Goal: Task Accomplishment & Management: Complete application form

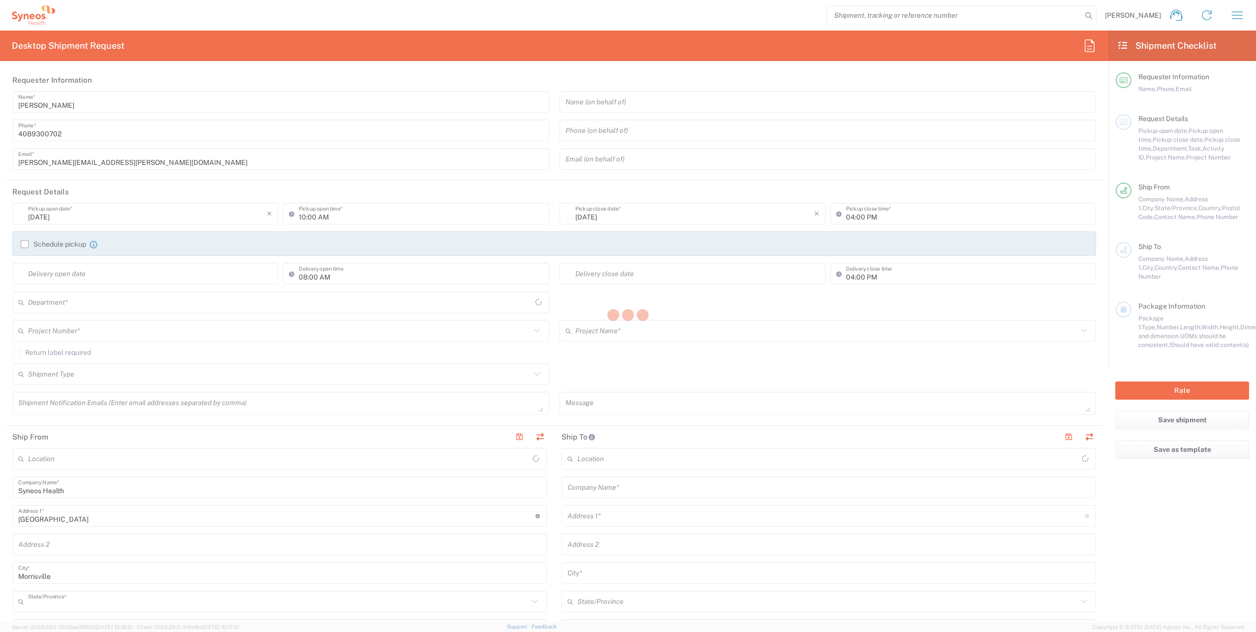
type input "[US_STATE]"
type input "[GEOGRAPHIC_DATA]"
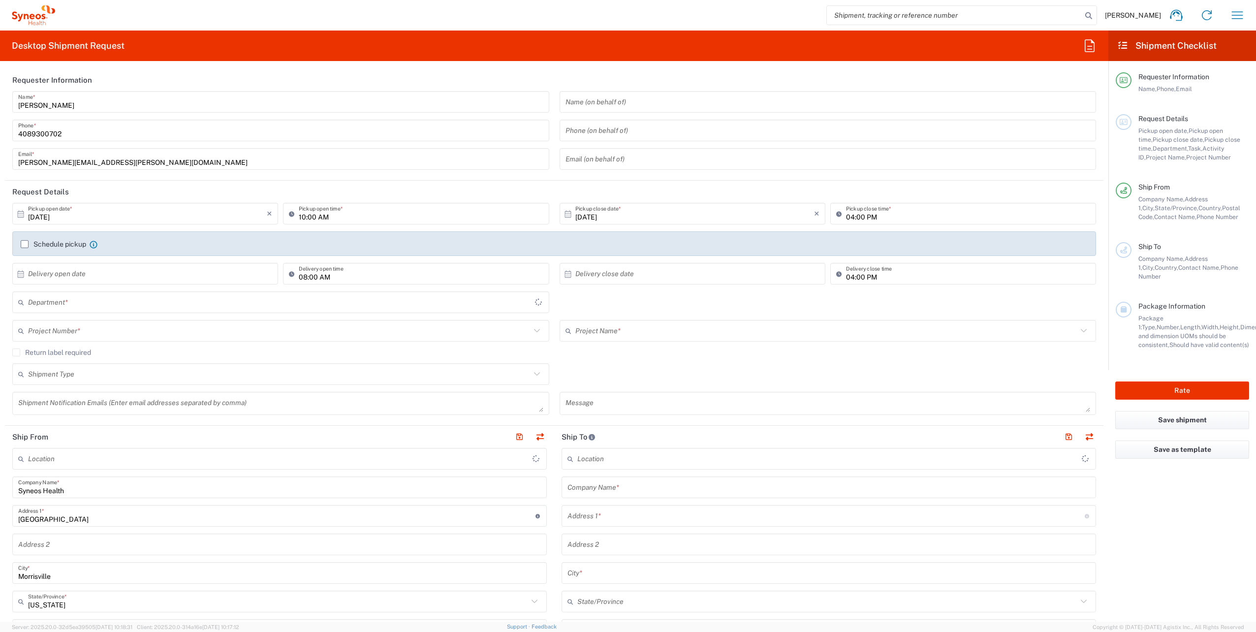
type input "8200"
type input "Syneos Health, LLC-[GEOGRAPHIC_DATA] [GEOGRAPHIC_DATA] [GEOGRAPHIC_DATA]"
click at [83, 219] on input "[DATE]" at bounding box center [147, 213] width 239 height 17
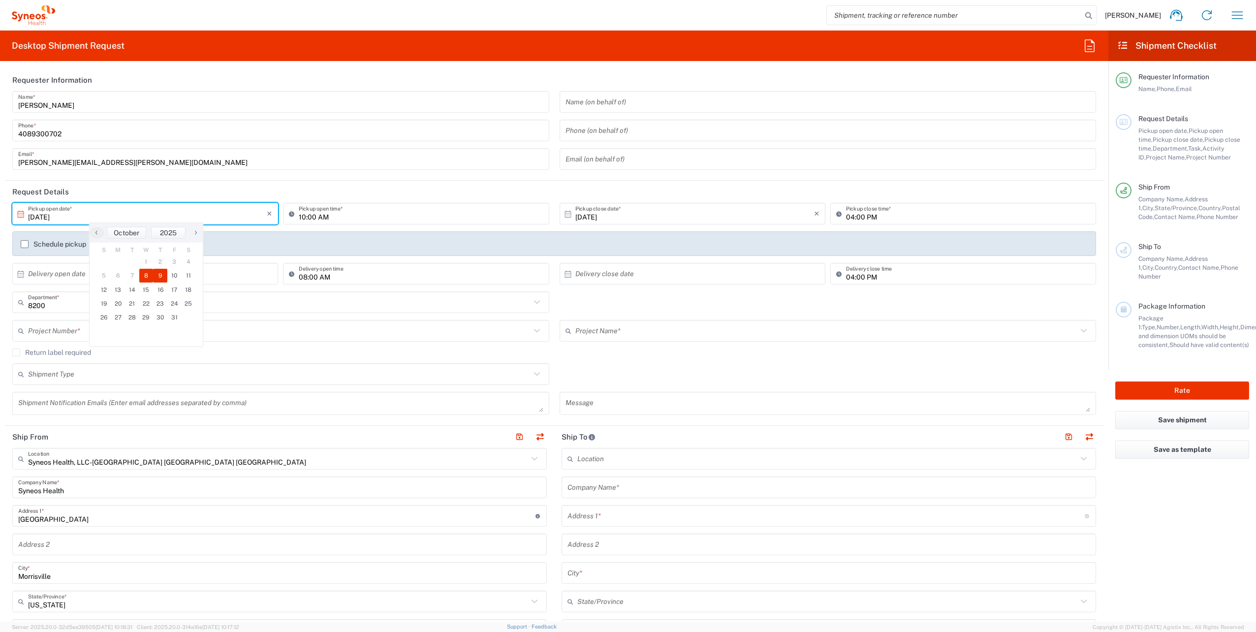
click at [159, 276] on span "9" at bounding box center [160, 276] width 14 height 14
type input "10/09/2025"
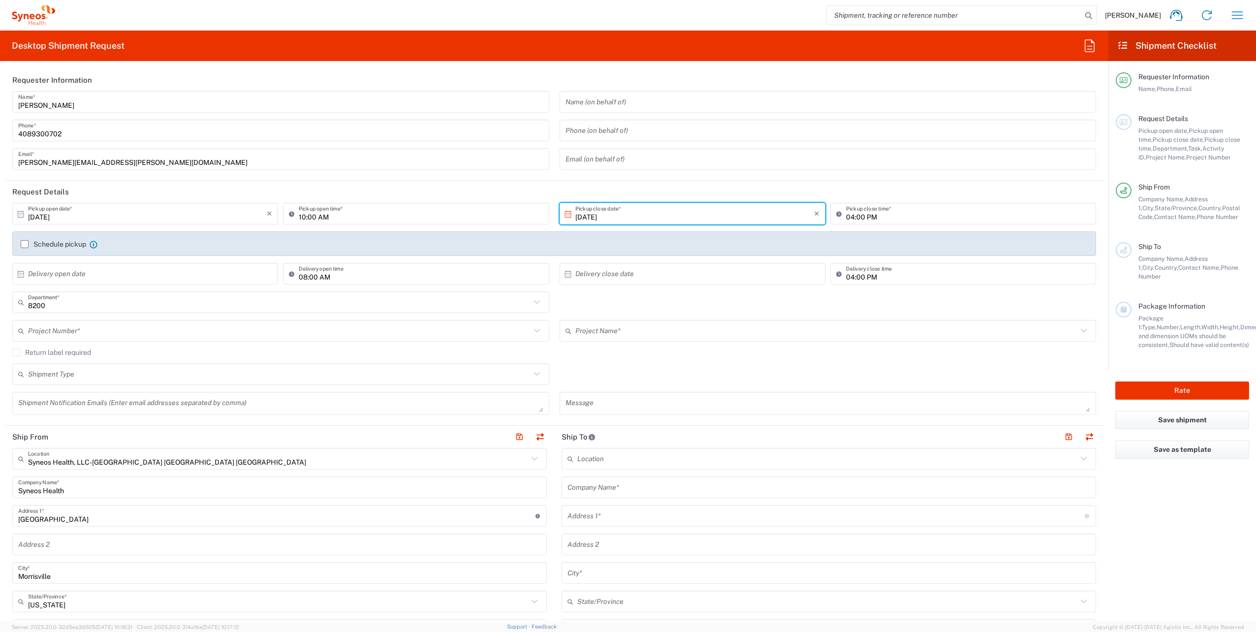
click at [113, 332] on input "text" at bounding box center [279, 330] width 502 height 17
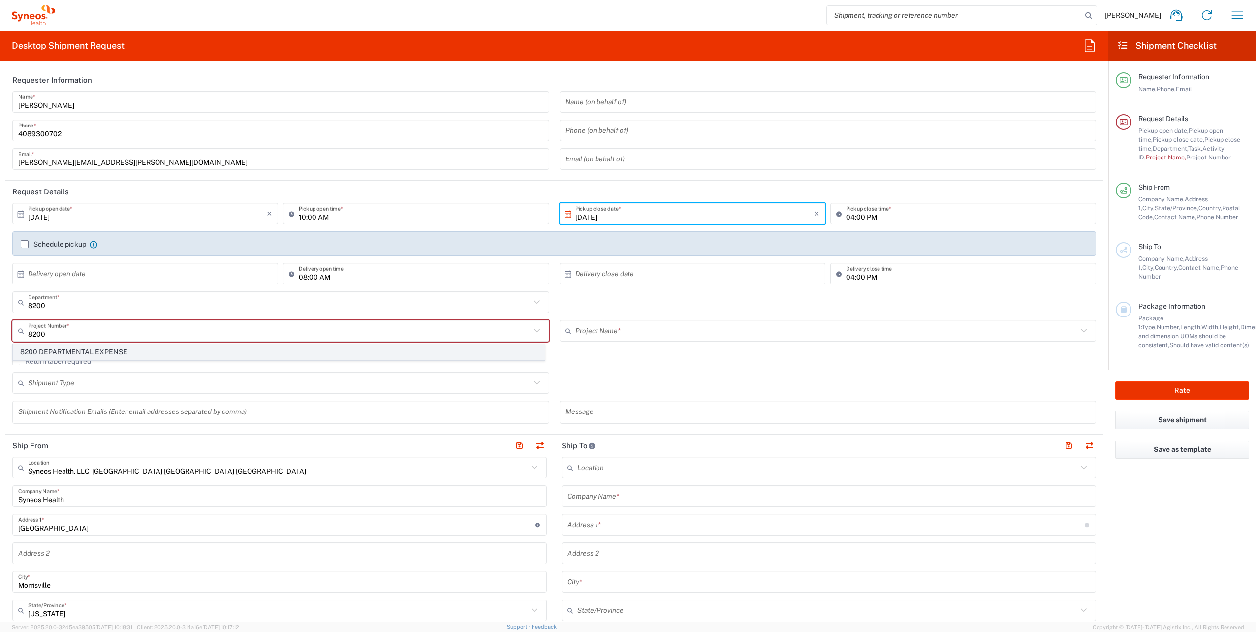
click at [109, 352] on span "8200 DEPARTMENTAL EXPENSE" at bounding box center [278, 351] width 531 height 15
type input "8200 DEPARTMENTAL EXPENSE"
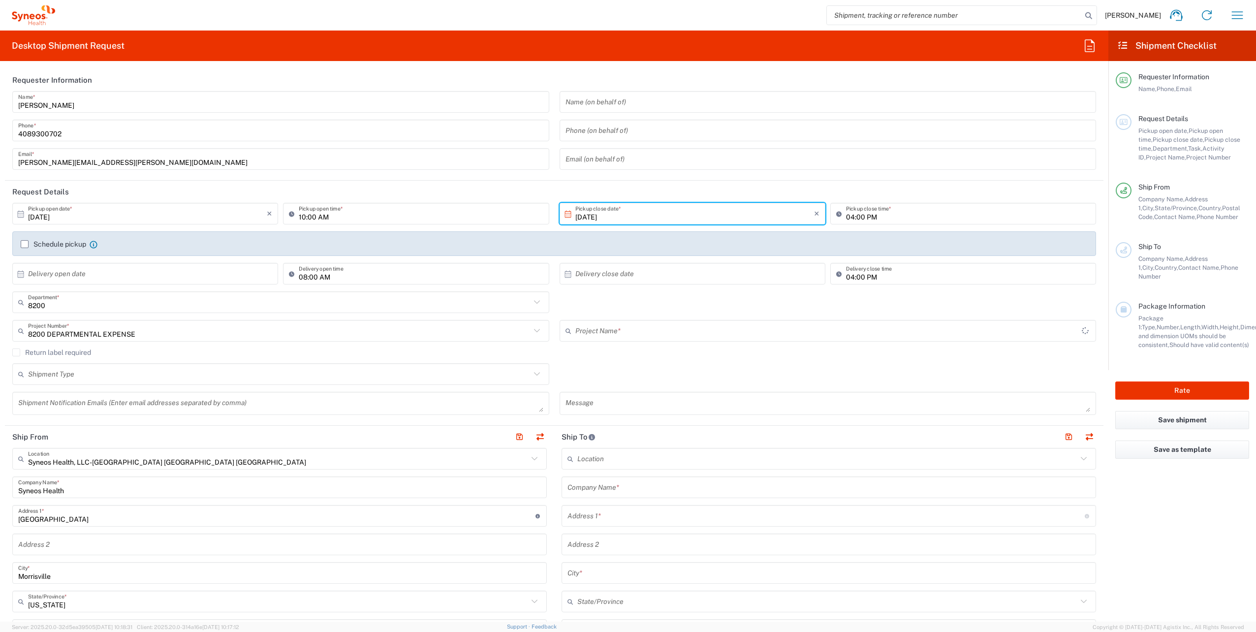
type input "8200 DEPARTMENTAL EXPENSE"
click at [530, 457] on icon at bounding box center [534, 458] width 13 height 13
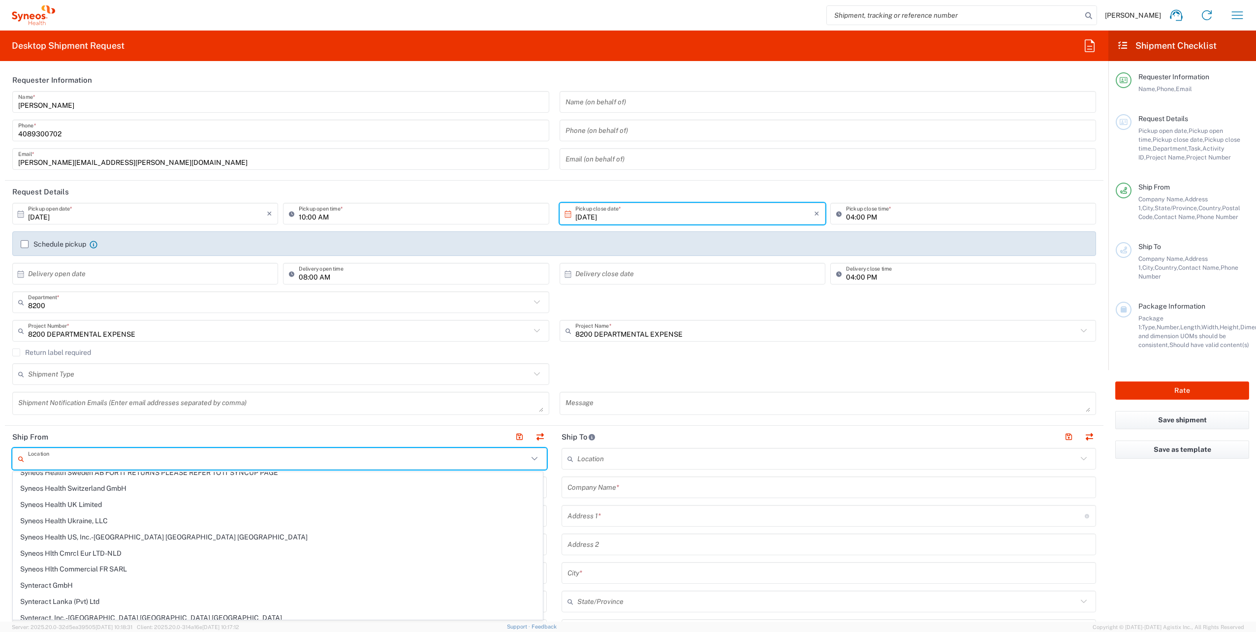
scroll to position [1624, 0]
click at [267, 502] on span "Syneos Health UK Limited" at bounding box center [277, 502] width 529 height 15
type input "Syneos Health UK Limited"
type input "1 Pinehurst Road,"
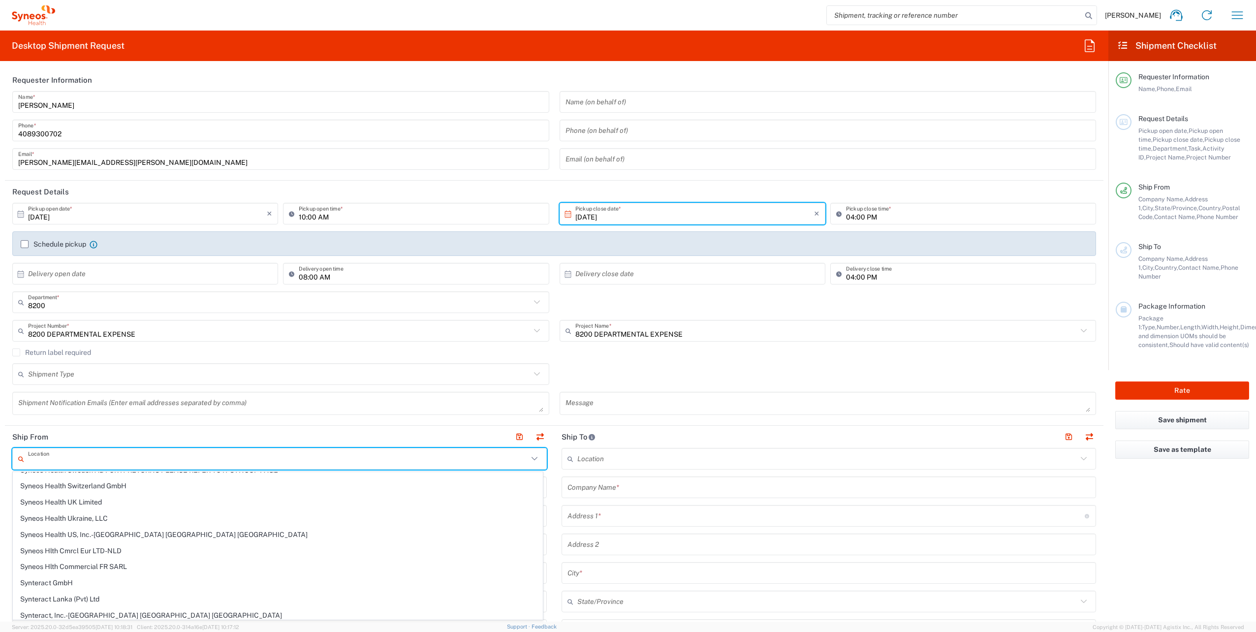
type input "Farnborough Business Park"
type input "Hampshire"
type input "United Kingdom"
type input "GU14 7BF"
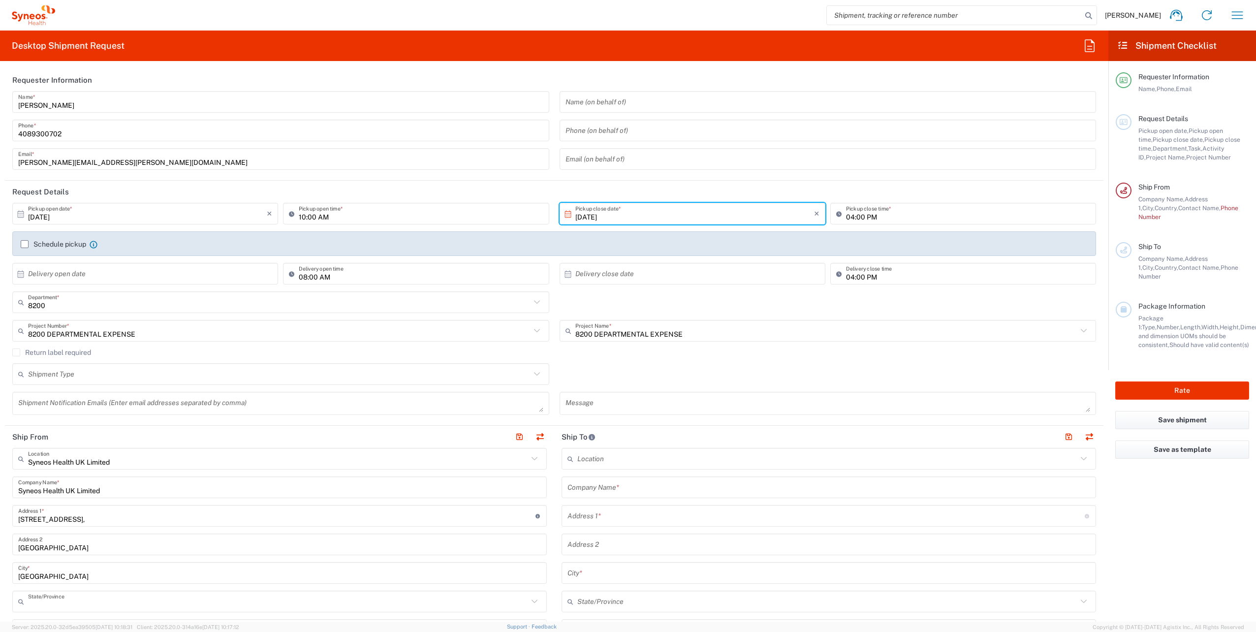
type input "England"
click at [598, 491] on input "text" at bounding box center [828, 487] width 523 height 17
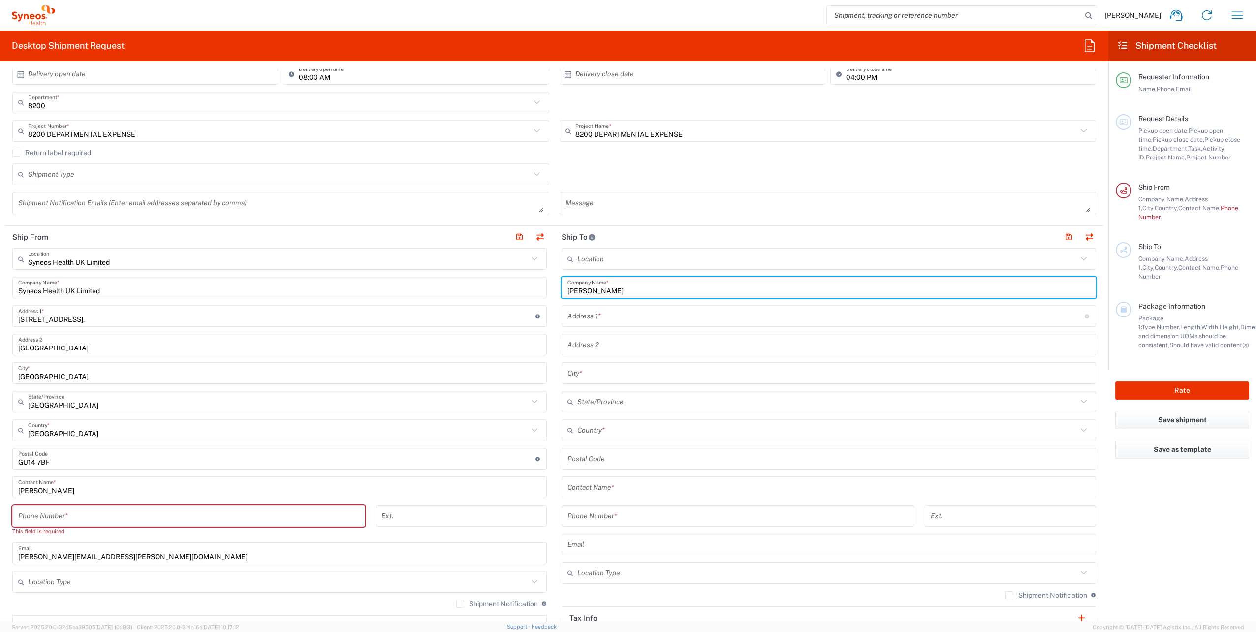
scroll to position [246, 0]
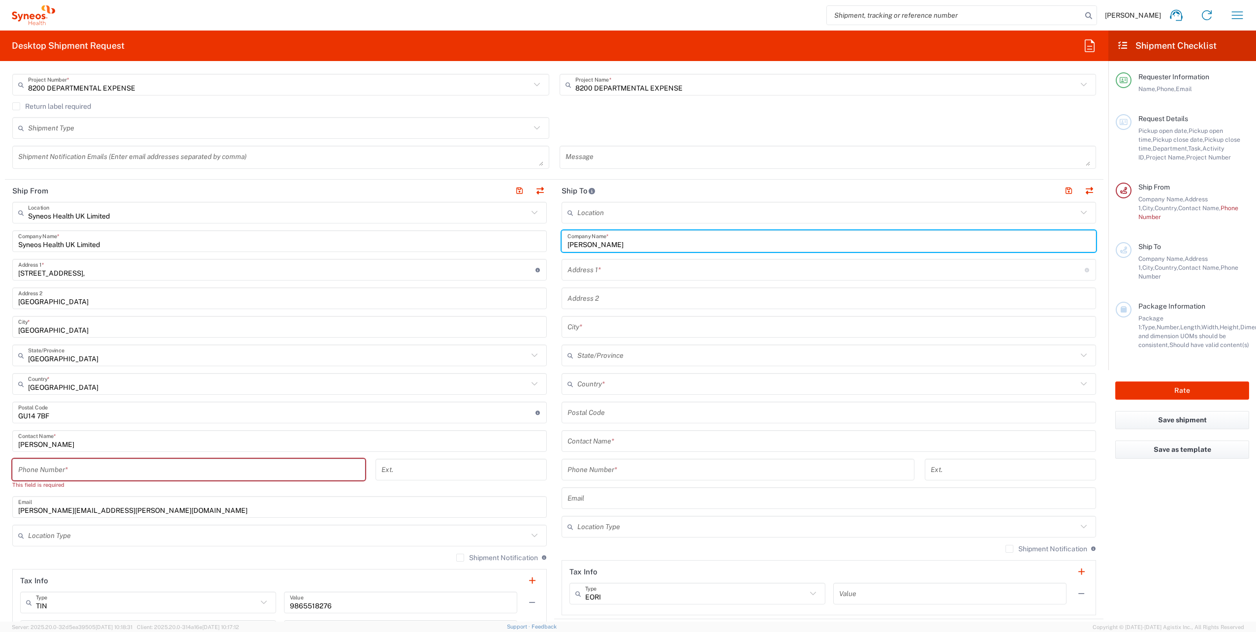
type input "Michelle Mann"
click at [134, 468] on input "tel" at bounding box center [188, 469] width 341 height 17
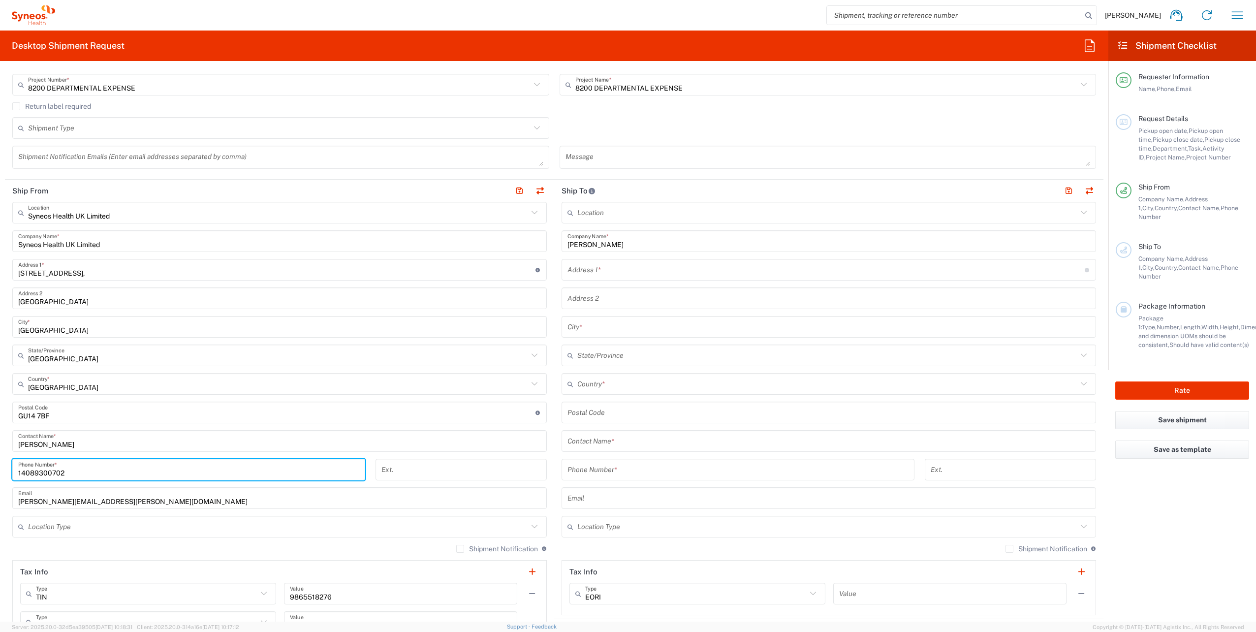
type input "14089300702"
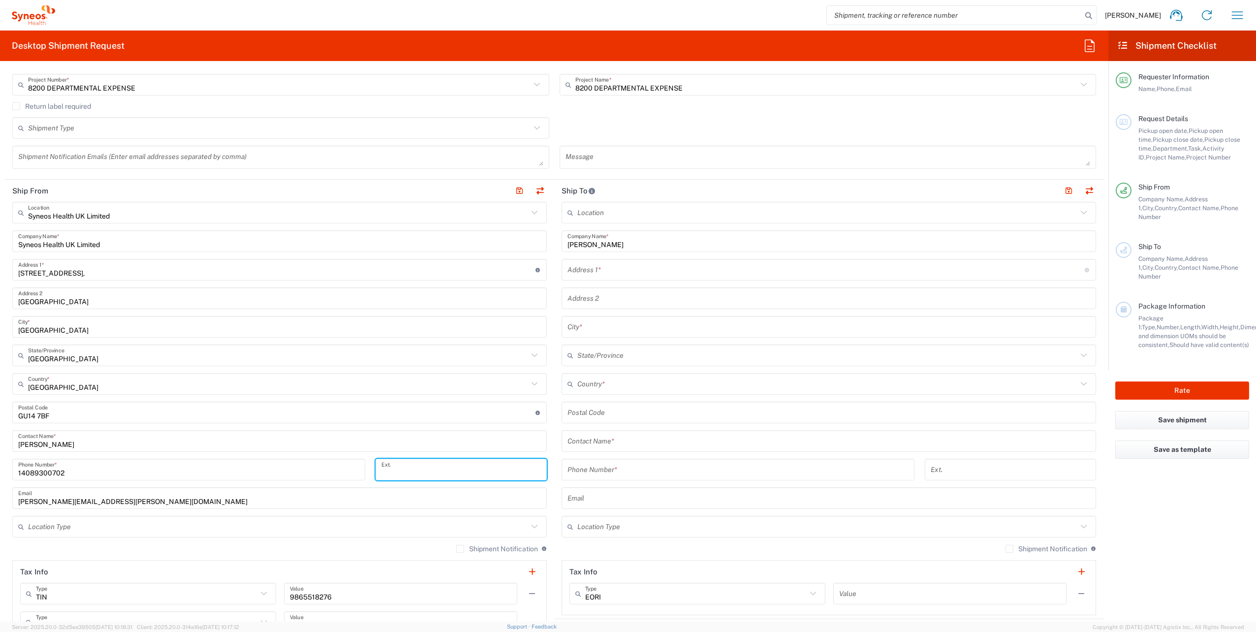
click at [604, 443] on input "text" at bounding box center [828, 441] width 523 height 17
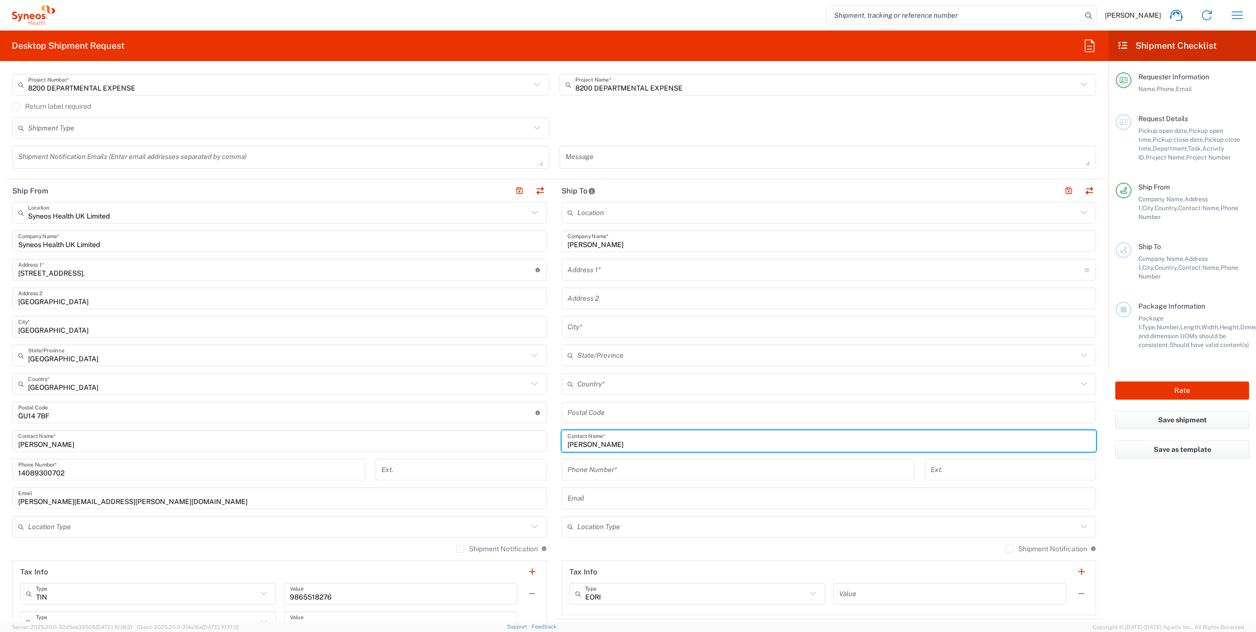
type input "Michelle Mann"
click at [594, 383] on input "text" at bounding box center [827, 383] width 500 height 17
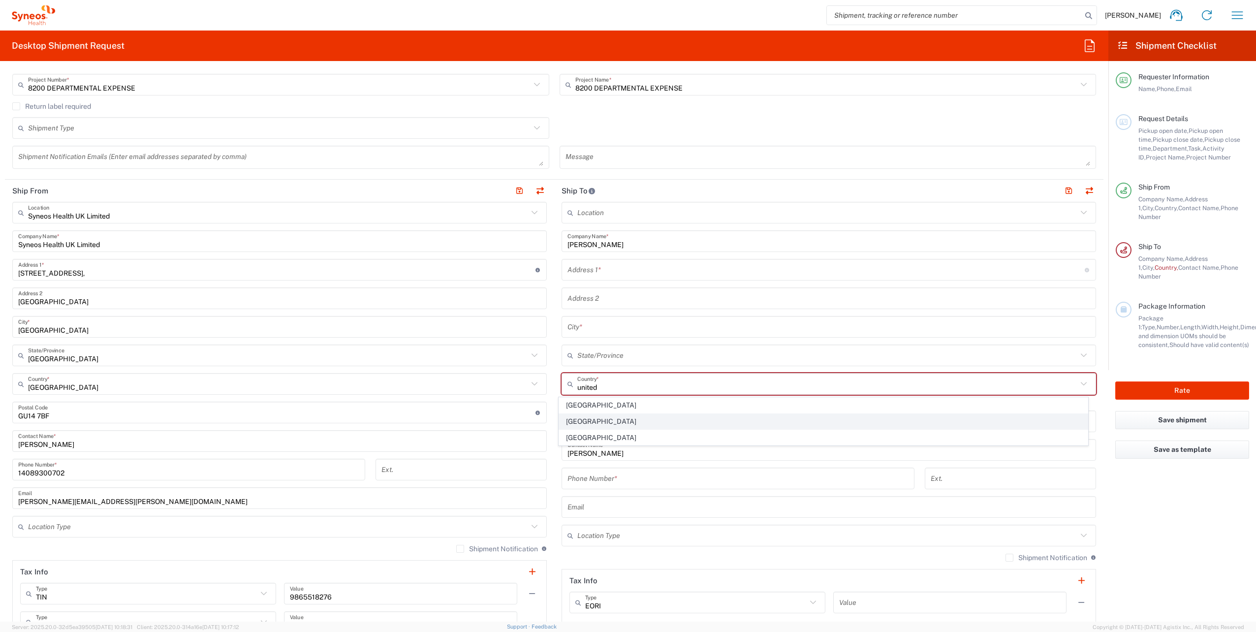
click at [610, 426] on span "United Kingdom" at bounding box center [823, 421] width 529 height 15
type input "United Kingdom"
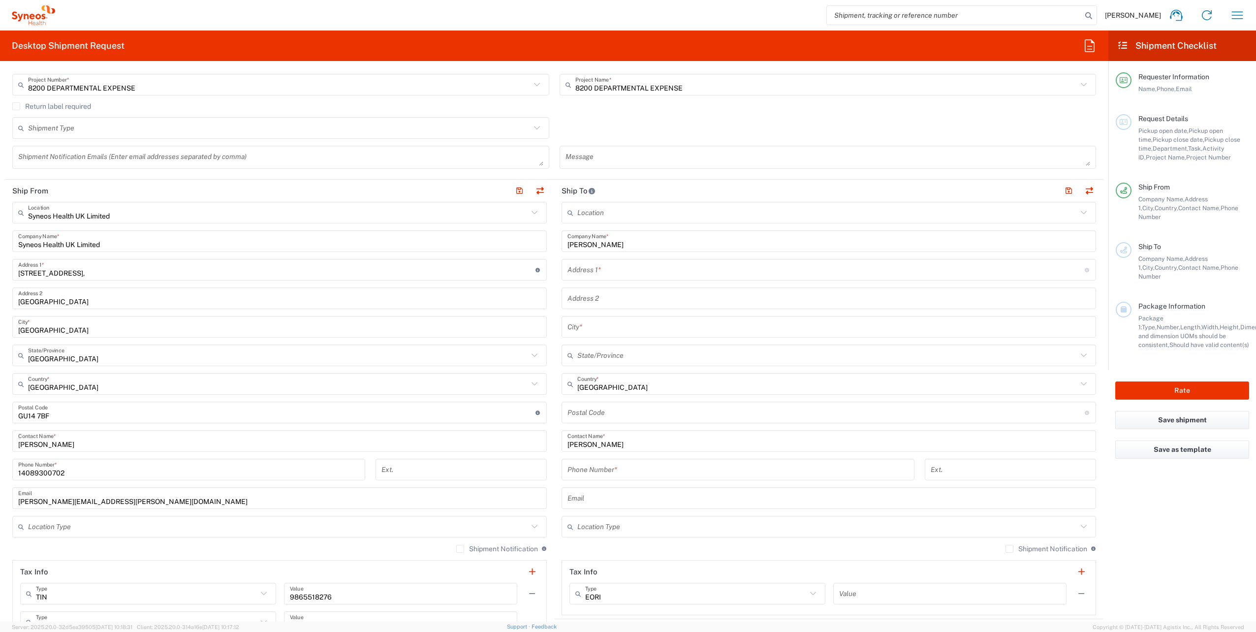
click at [1094, 323] on main "Location Addison Whitney LLC-Morrisvile NC US Barcelona-Syneos Health BioSector…" at bounding box center [828, 408] width 549 height 413
click at [567, 273] on input "text" at bounding box center [825, 269] width 517 height 17
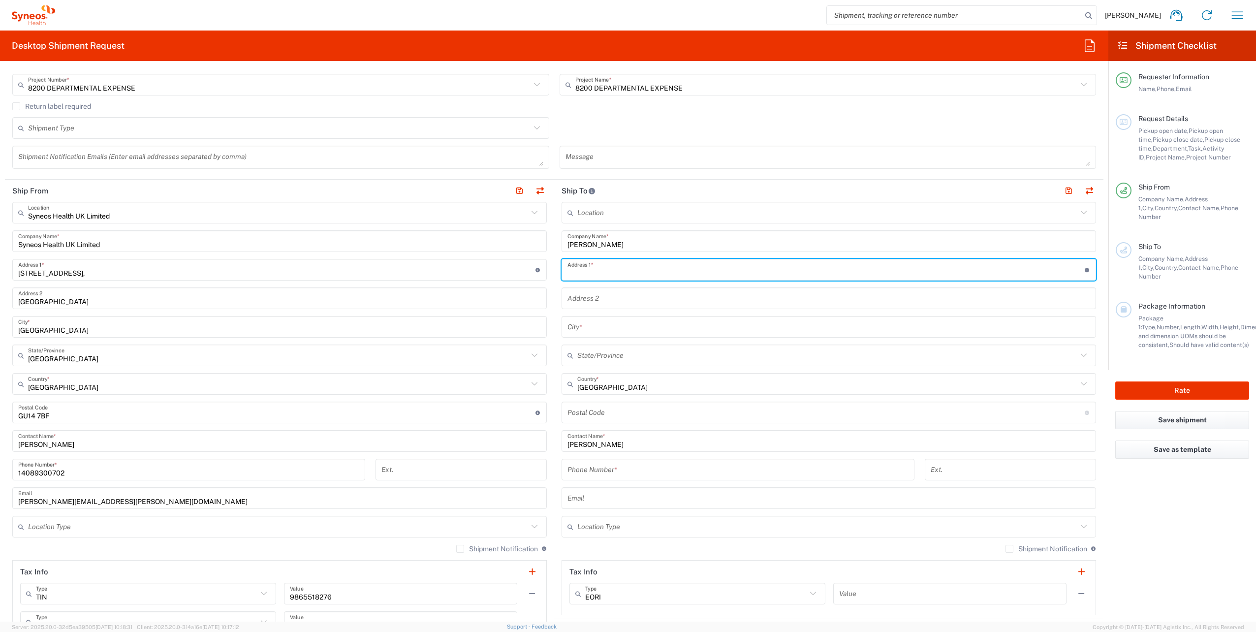
paste input "South Barn, 2Tidmarsh Barns,Tidmarsh Lane"
type input "South Barn, 2Tidmarsh Barns,Tidmarsh Lane"
click at [581, 326] on input "text" at bounding box center [828, 326] width 523 height 17
paste input "Berkshire"
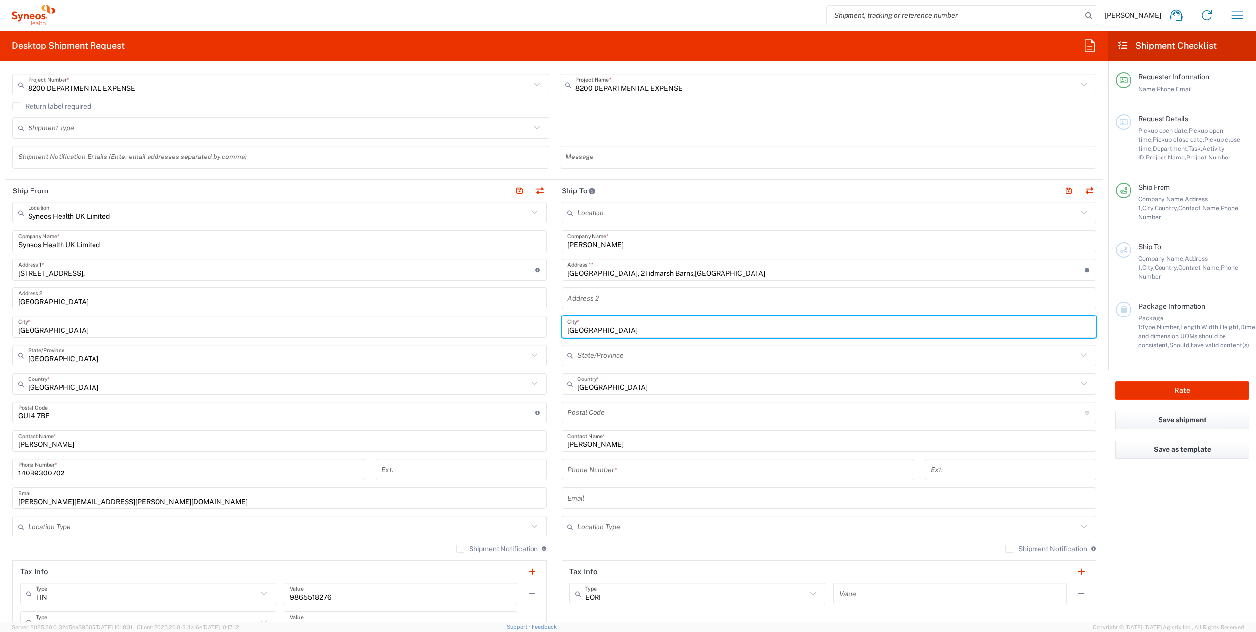
type input "Berkshire"
click at [579, 290] on div "Location Addison Whitney LLC-Morrisvile NC US Barcelona-Syneos Health BioSector…" at bounding box center [828, 408] width 534 height 413
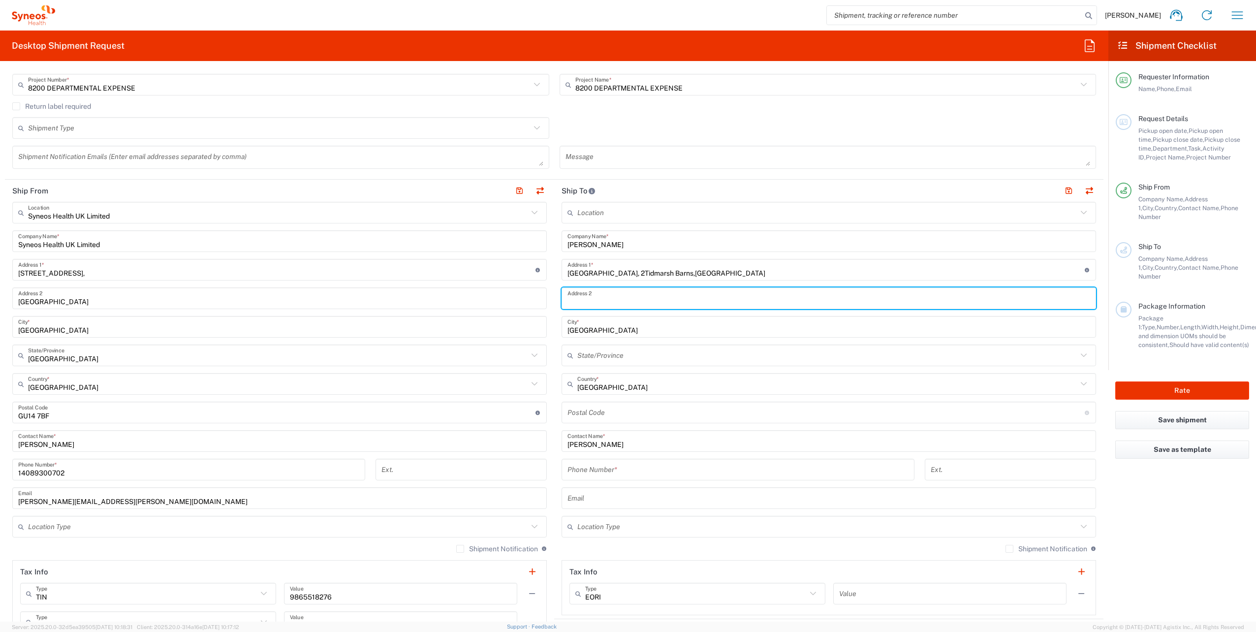
click at [580, 297] on input "text" at bounding box center [828, 298] width 523 height 17
paste input "Tidmarsh"
type input "Tidmarsh"
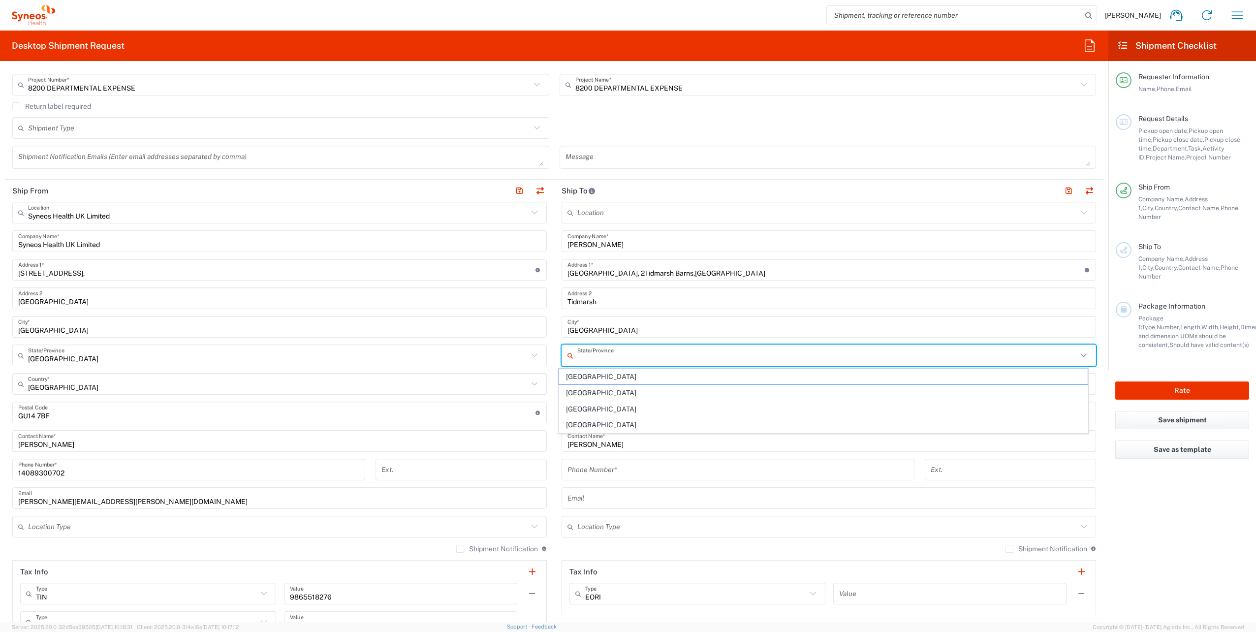
type input "United Kingdom"
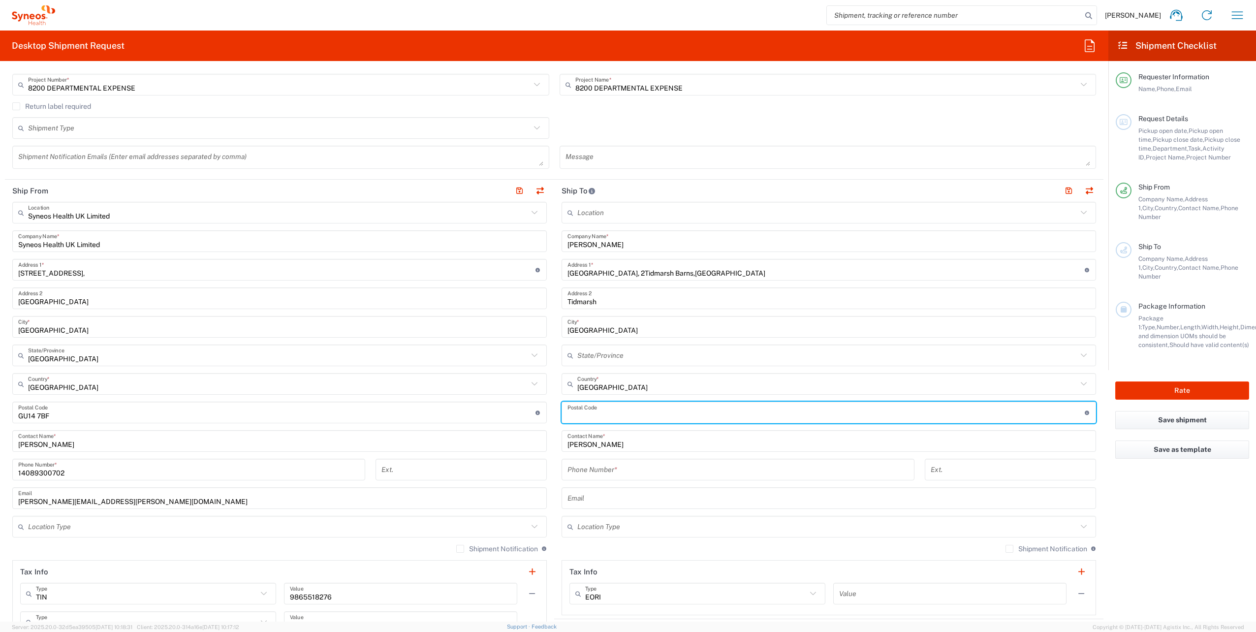
paste input "RG8 8DA"
type input "RG8 8DA"
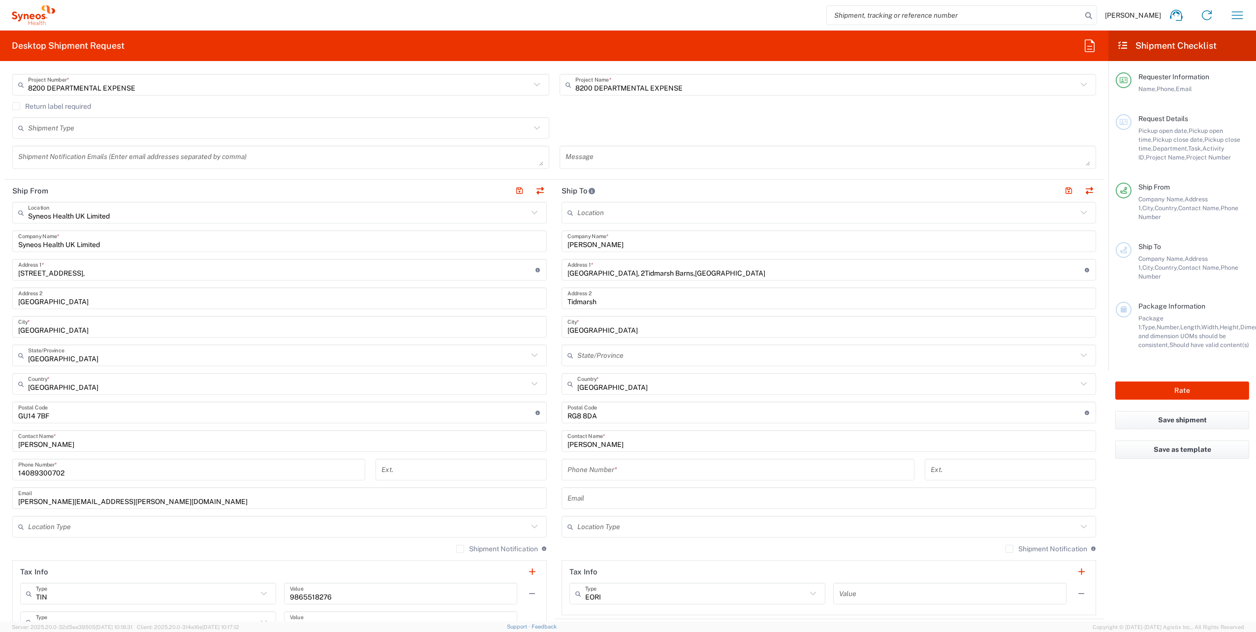
click at [548, 471] on main "Syneos Health UK Limited Location Syneos Health UK Limited Addison Whitney LLC-…" at bounding box center [279, 437] width 549 height 470
click at [578, 469] on input "tel" at bounding box center [737, 469] width 341 height 17
paste input "07841 686310"
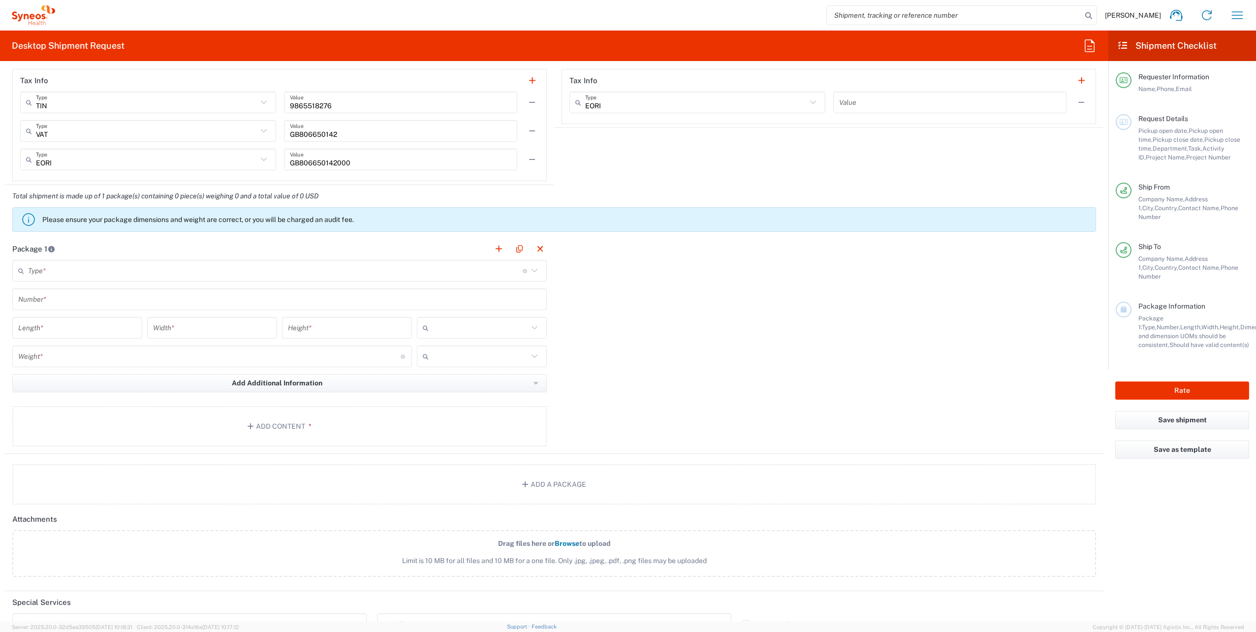
scroll to position [738, 0]
type input "07841 686310"
click at [62, 271] on input "text" at bounding box center [275, 269] width 495 height 17
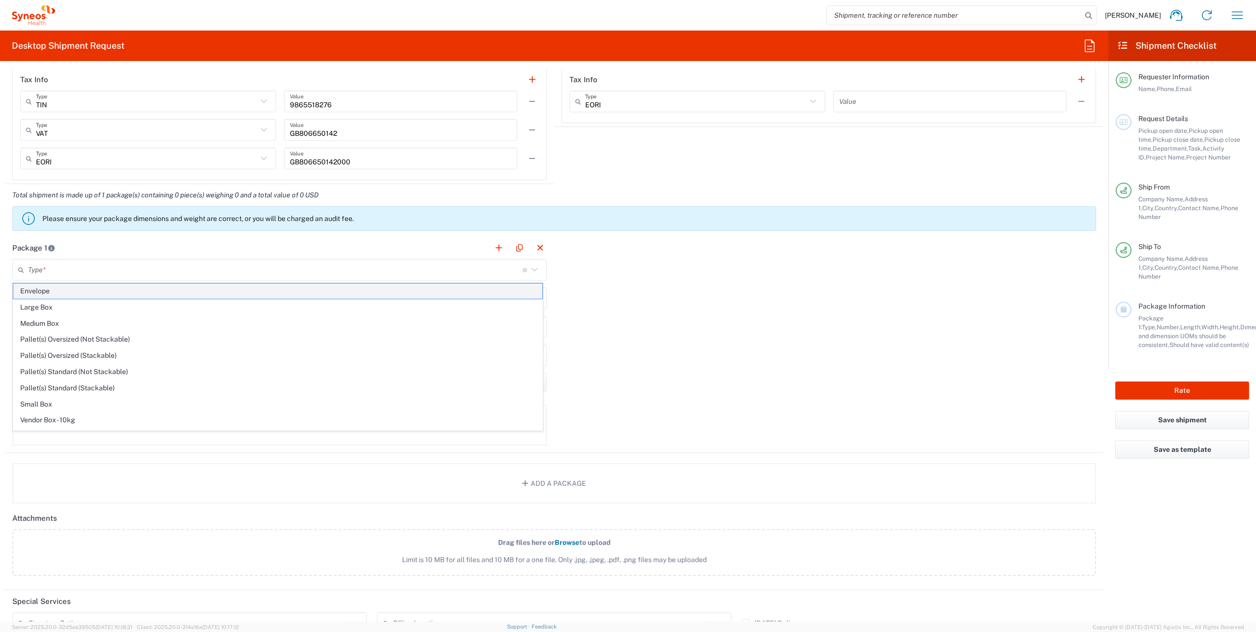
click at [56, 294] on span "Envelope" at bounding box center [277, 290] width 529 height 15
type input "Envelope"
type input "1"
type input "9.5"
type input "12.5"
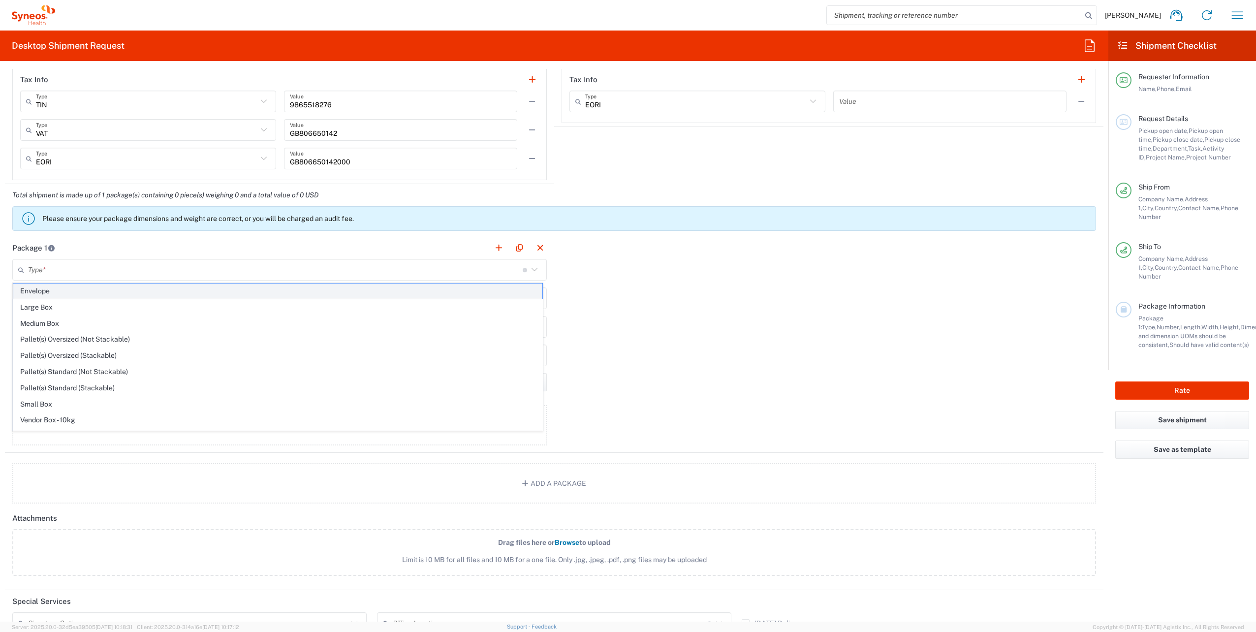
type input "0.25"
type input "in"
type input "0.45"
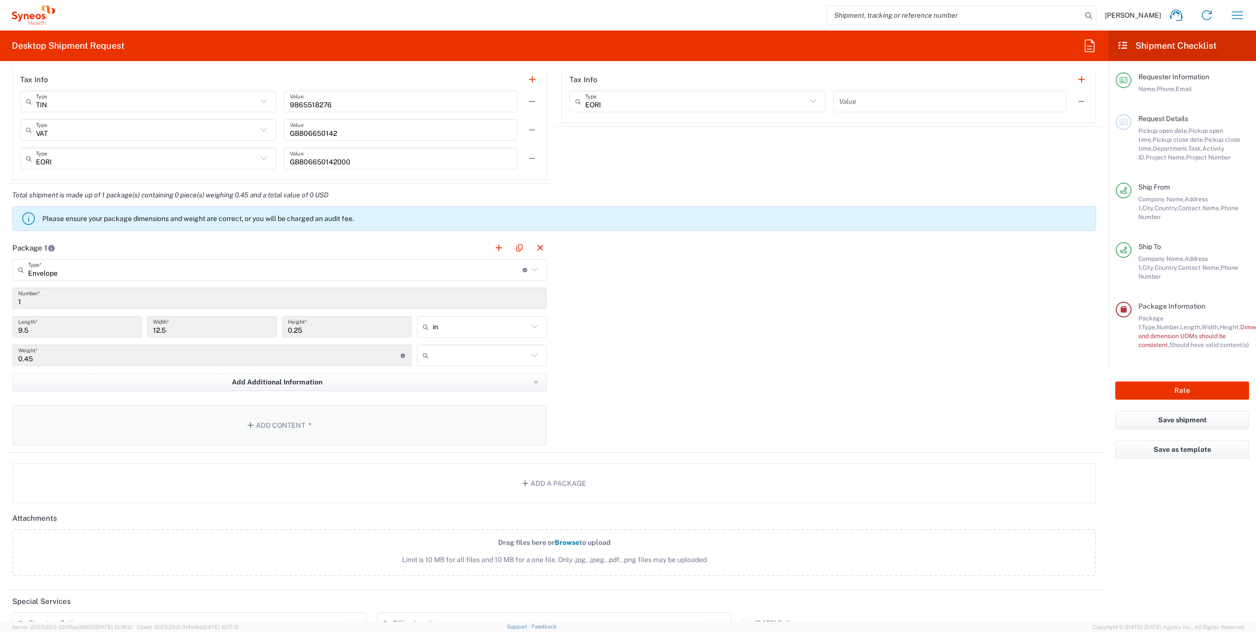
click at [266, 435] on button "Add Content *" at bounding box center [279, 425] width 534 height 40
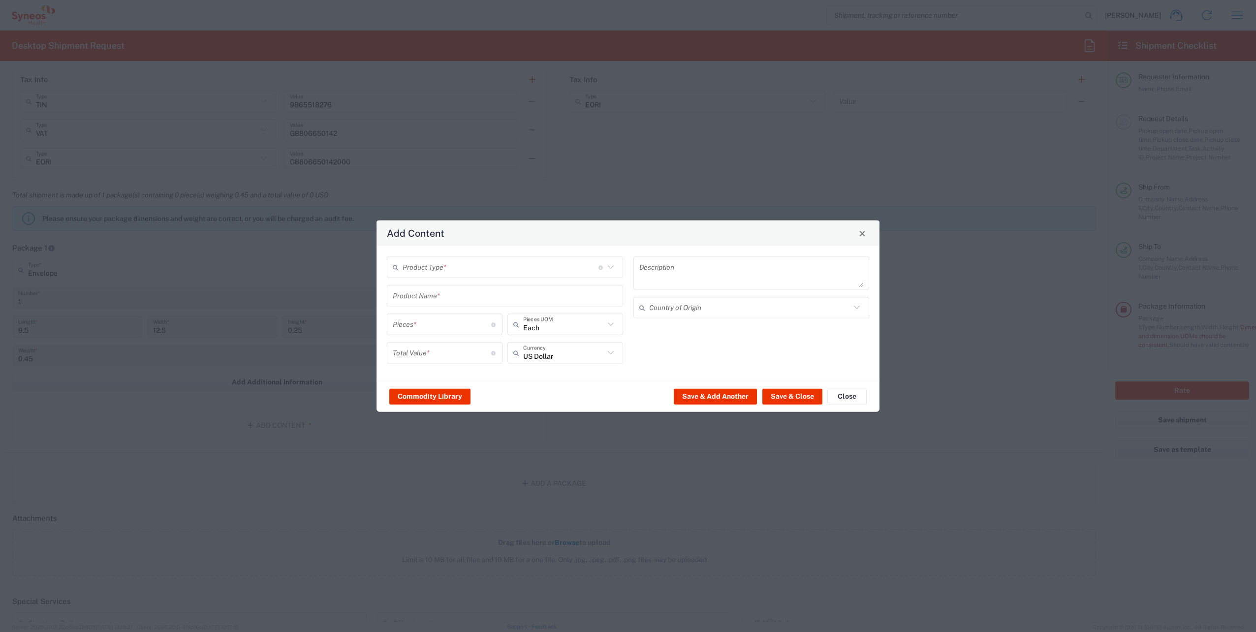
click at [451, 272] on input "text" at bounding box center [500, 266] width 196 height 17
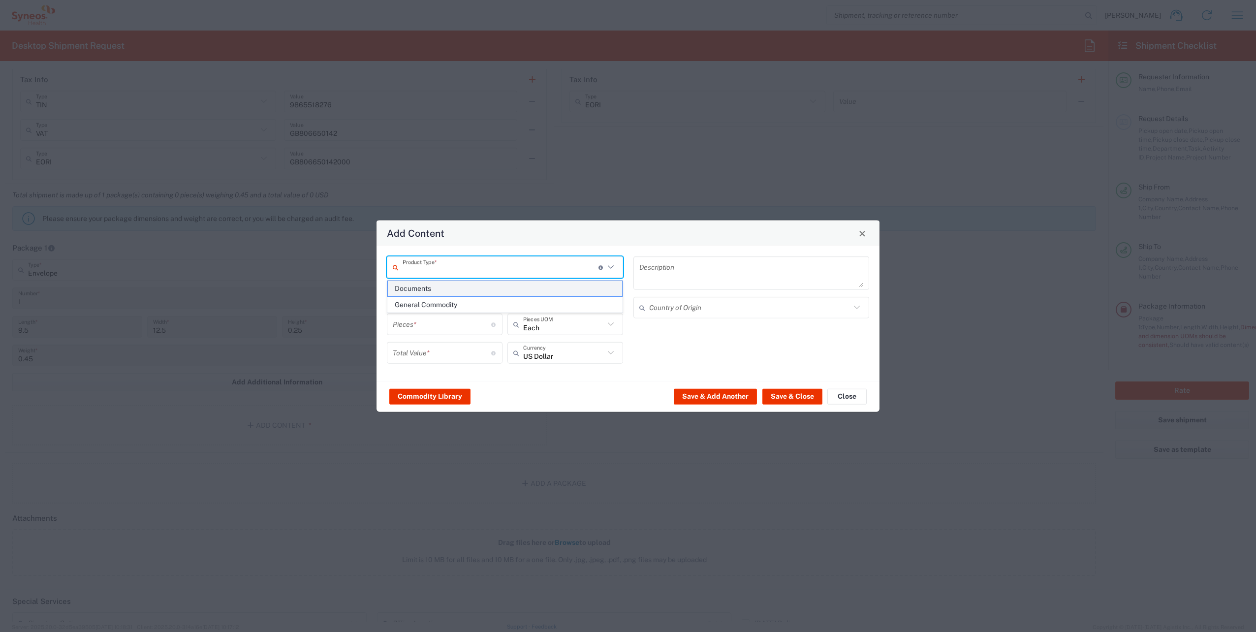
click at [433, 291] on span "Documents" at bounding box center [505, 288] width 234 height 15
type input "Documents"
type input "1"
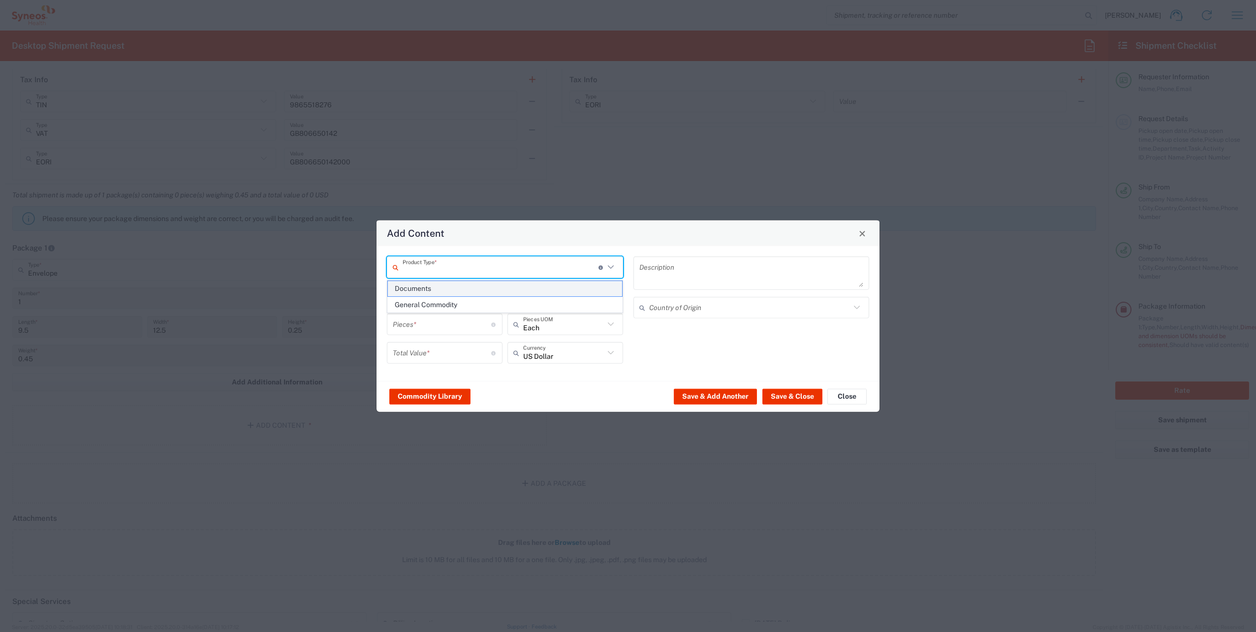
type textarea "Documents"
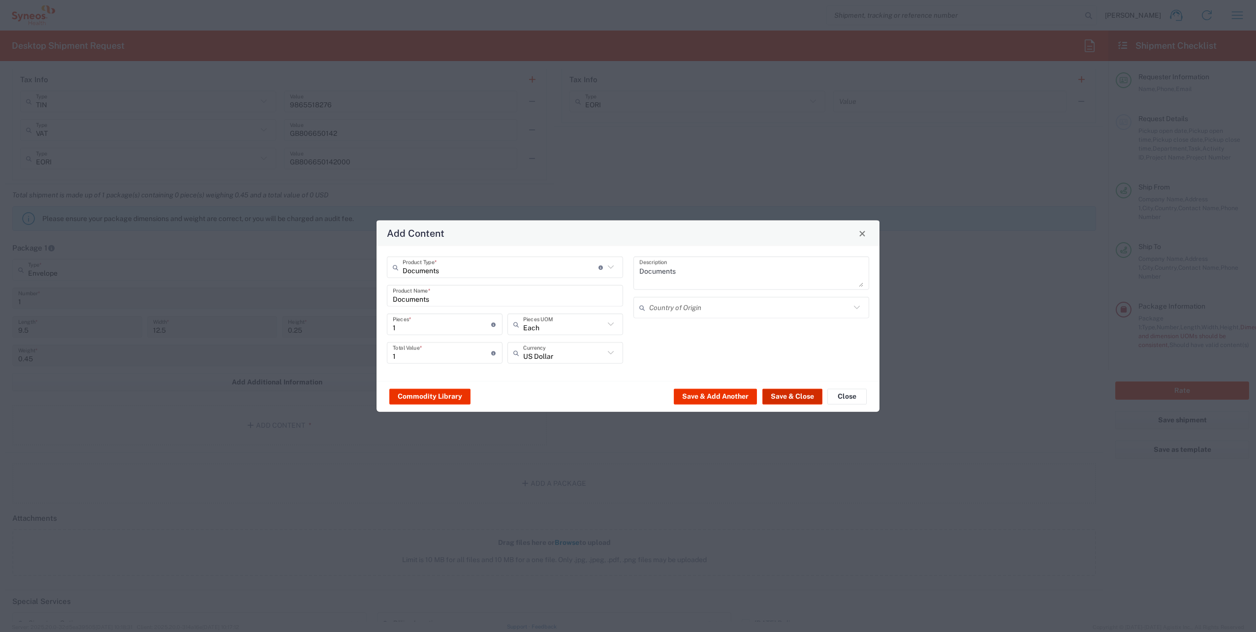
click at [783, 396] on button "Save & Close" at bounding box center [792, 396] width 60 height 16
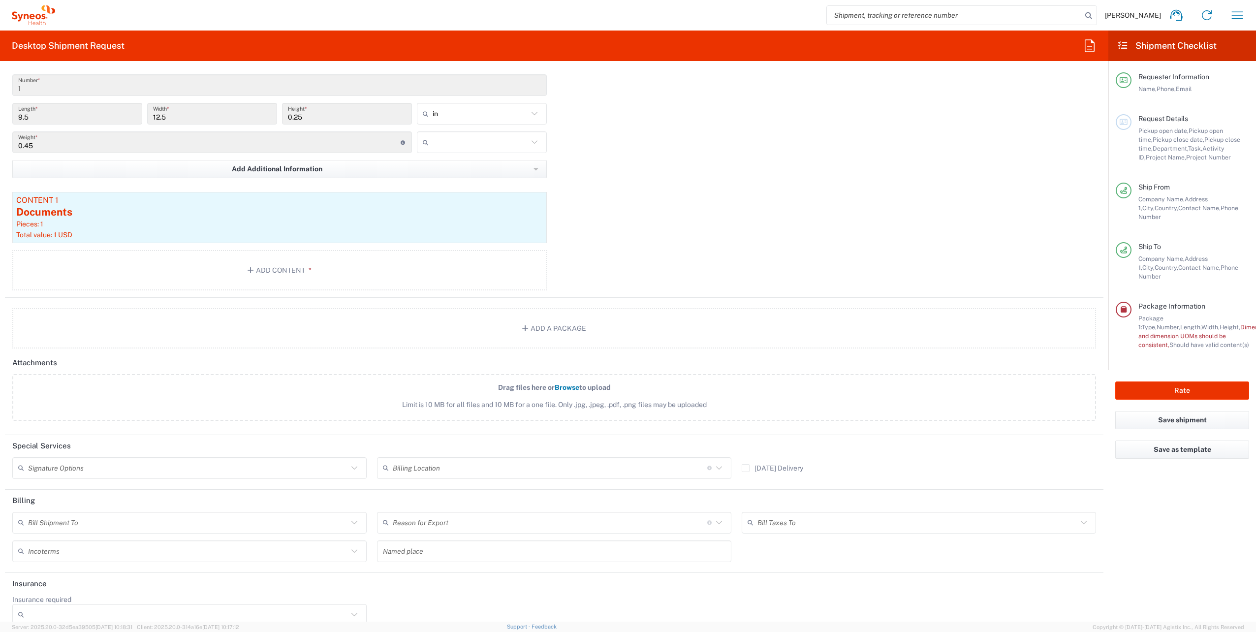
scroll to position [966, 0]
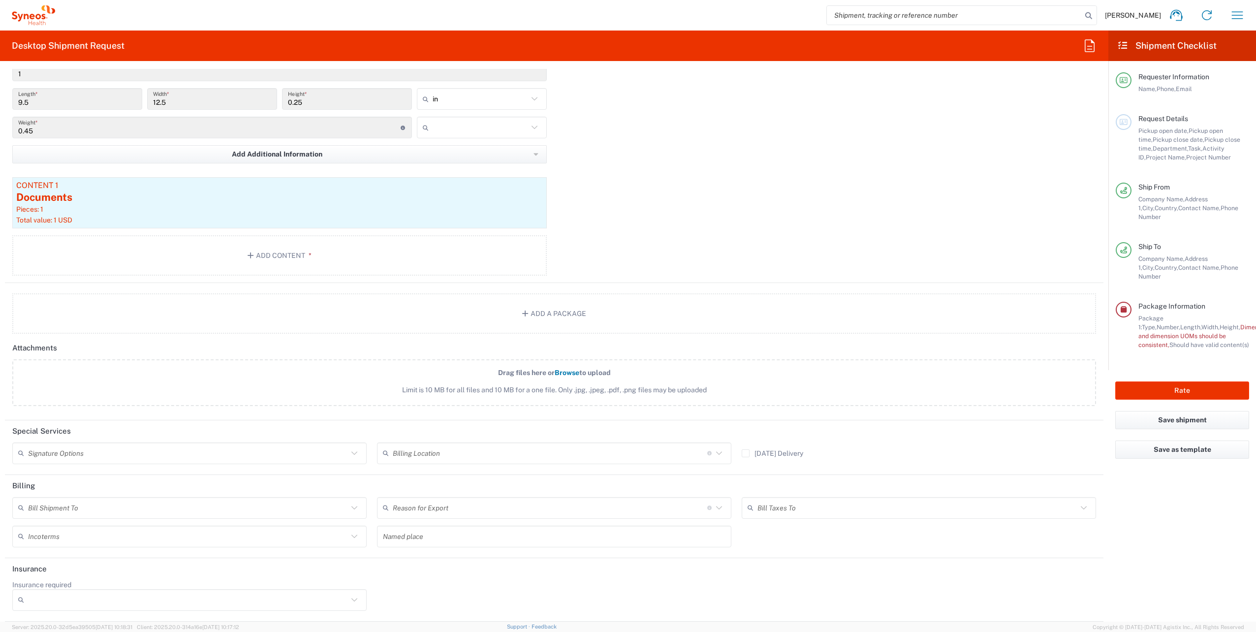
click at [715, 455] on icon at bounding box center [718, 453] width 13 height 13
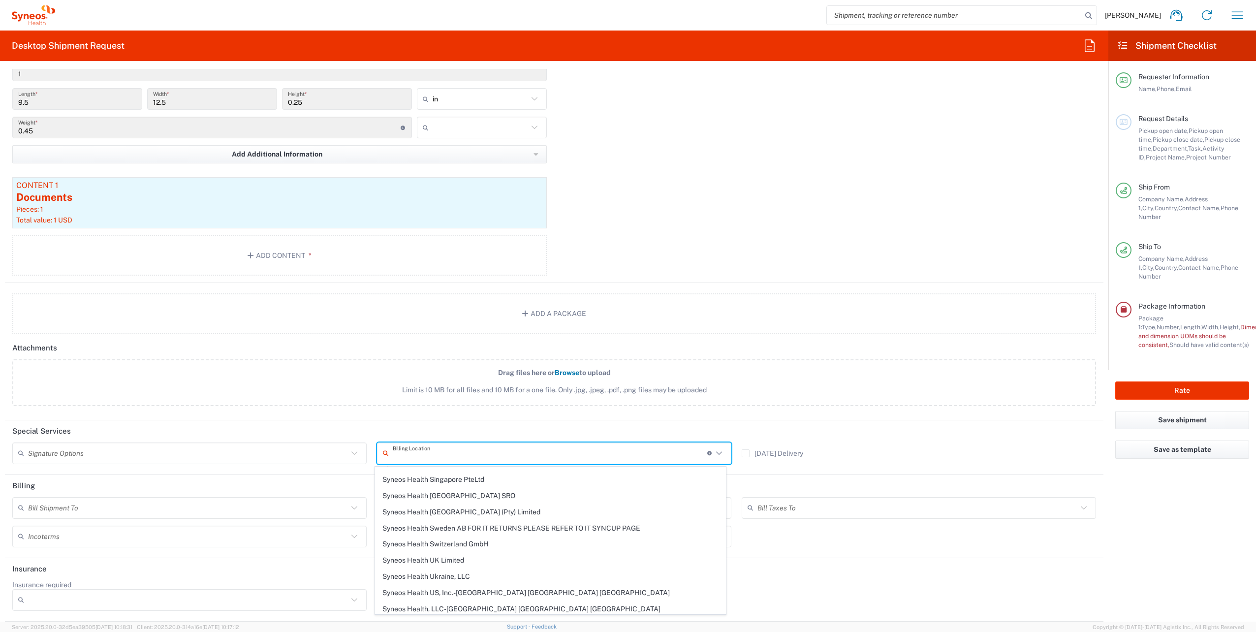
scroll to position [1624, 0]
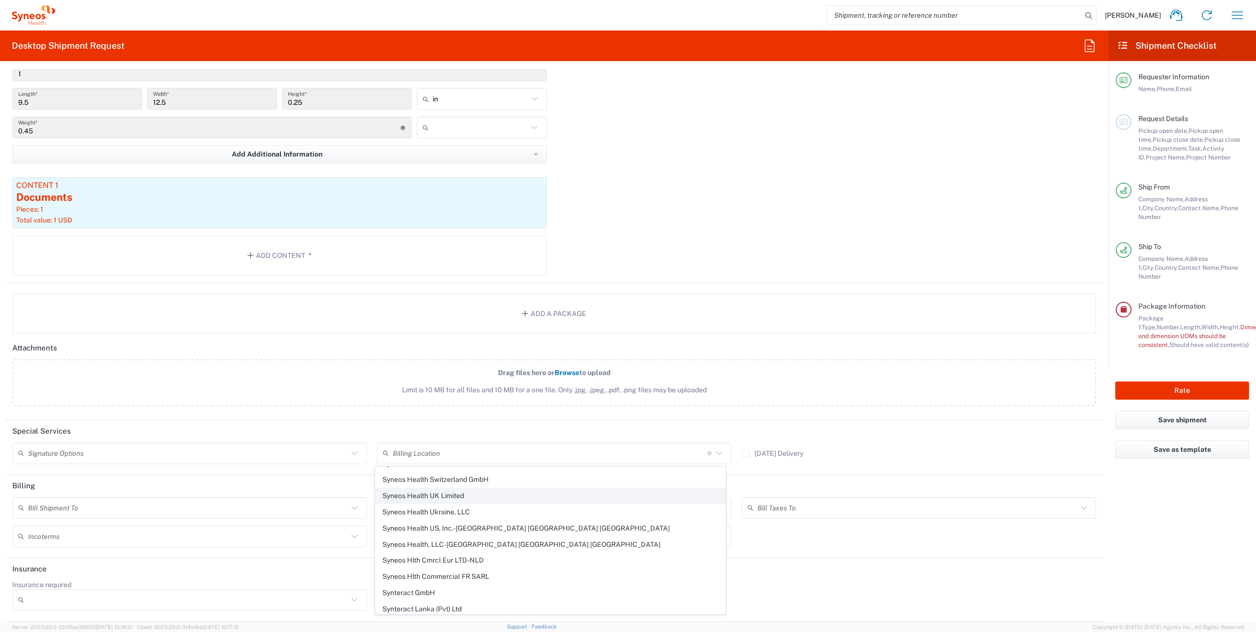
click at [490, 488] on span "Syneos Health UK Limited" at bounding box center [550, 495] width 350 height 15
type input "Syneos Health UK Limited"
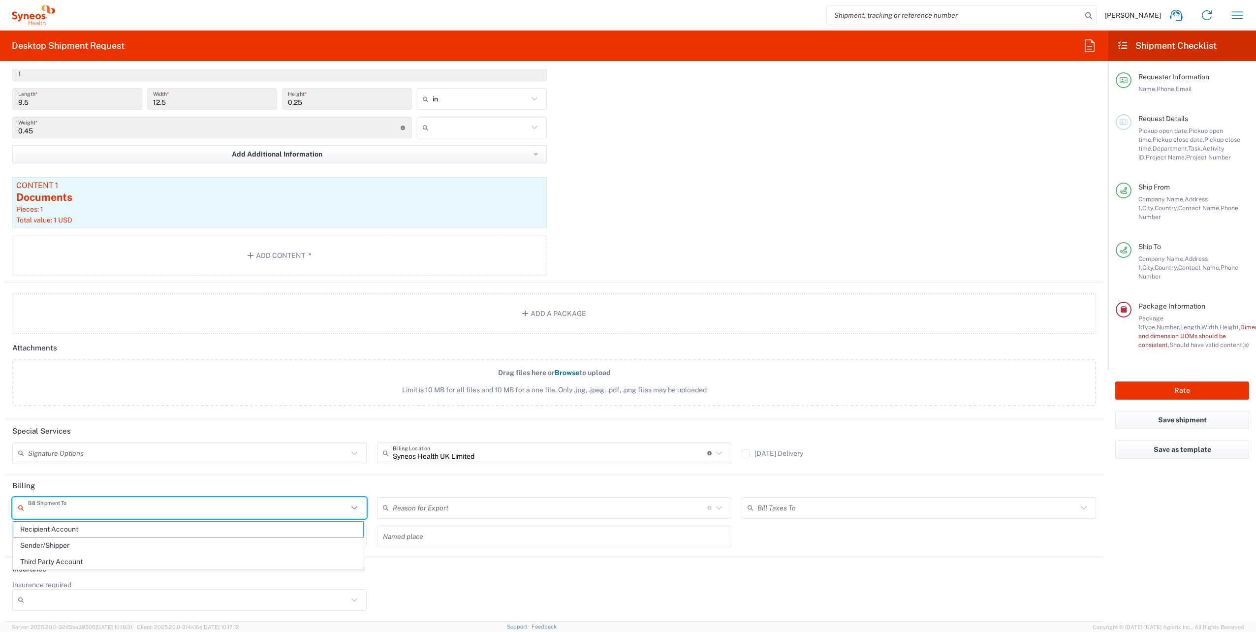
click at [76, 508] on input "text" at bounding box center [188, 507] width 320 height 17
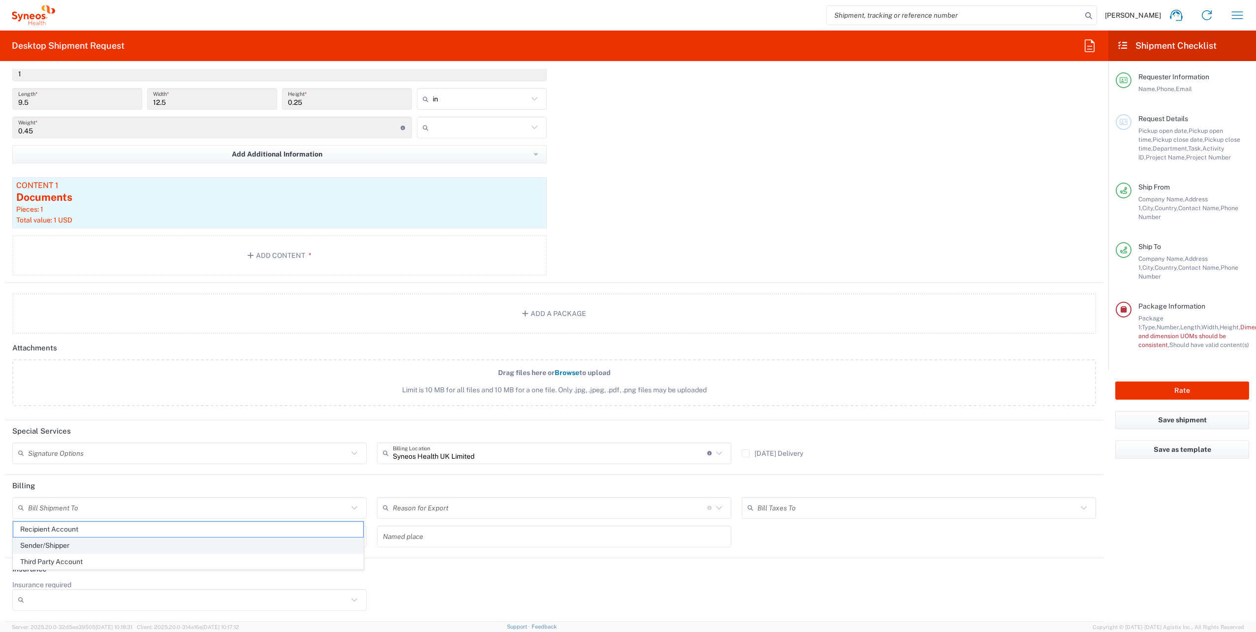
click at [69, 542] on span "Sender/Shipper" at bounding box center [188, 545] width 350 height 15
type input "Sender/Shipper"
click at [413, 509] on input "text" at bounding box center [550, 507] width 314 height 17
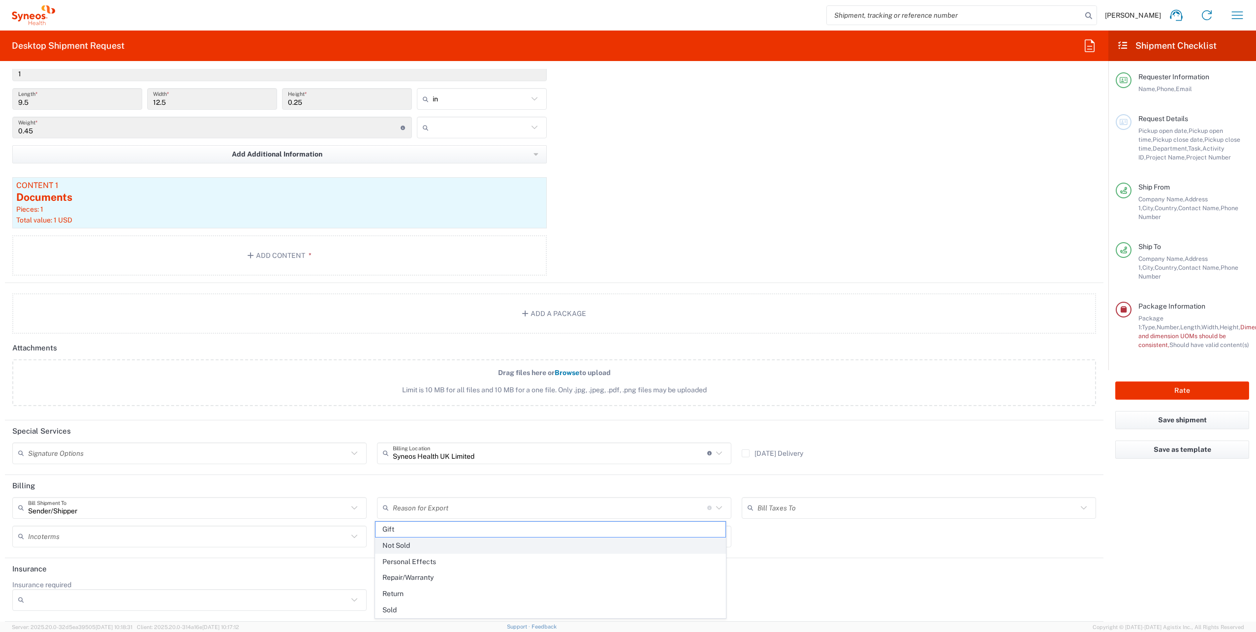
click at [401, 546] on span "Not Sold" at bounding box center [550, 545] width 350 height 15
type input "Not Sold"
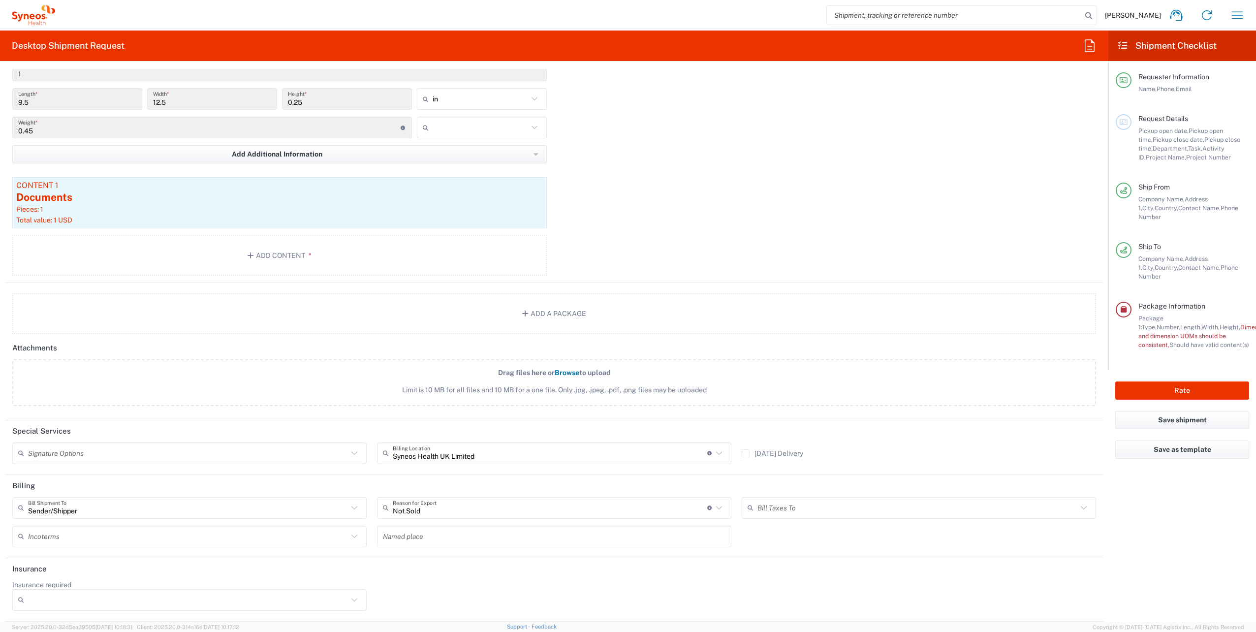
click at [786, 510] on input "text" at bounding box center [917, 507] width 320 height 17
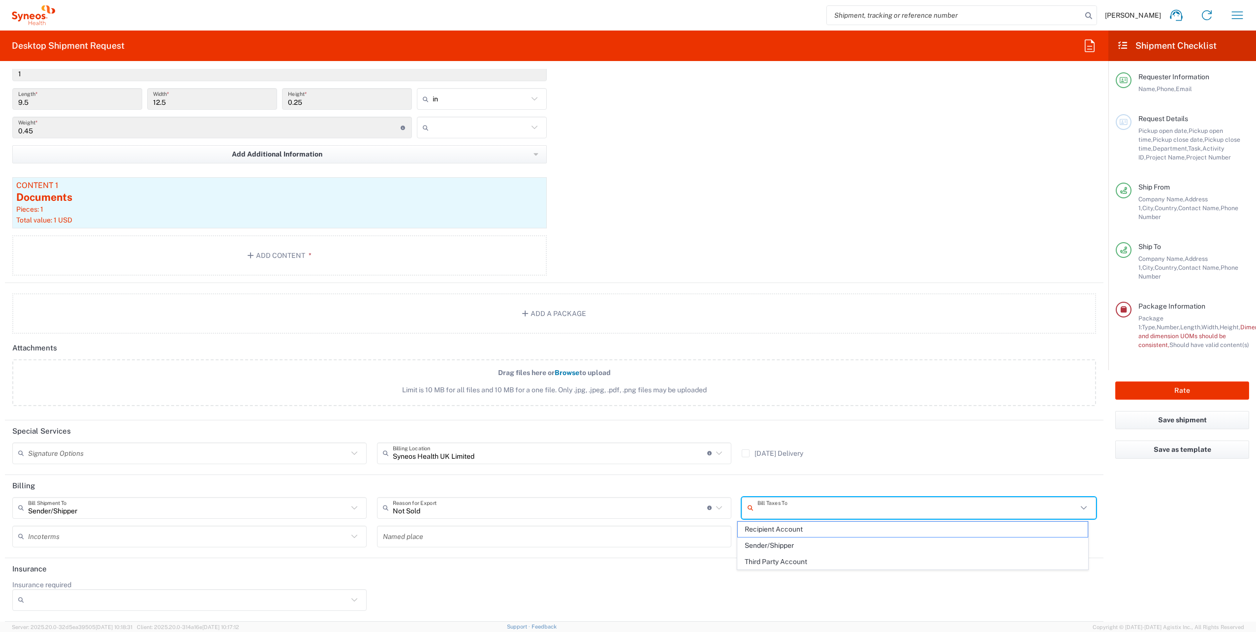
click at [775, 550] on span "Sender/Shipper" at bounding box center [913, 545] width 350 height 15
type input "Sender/Shipper"
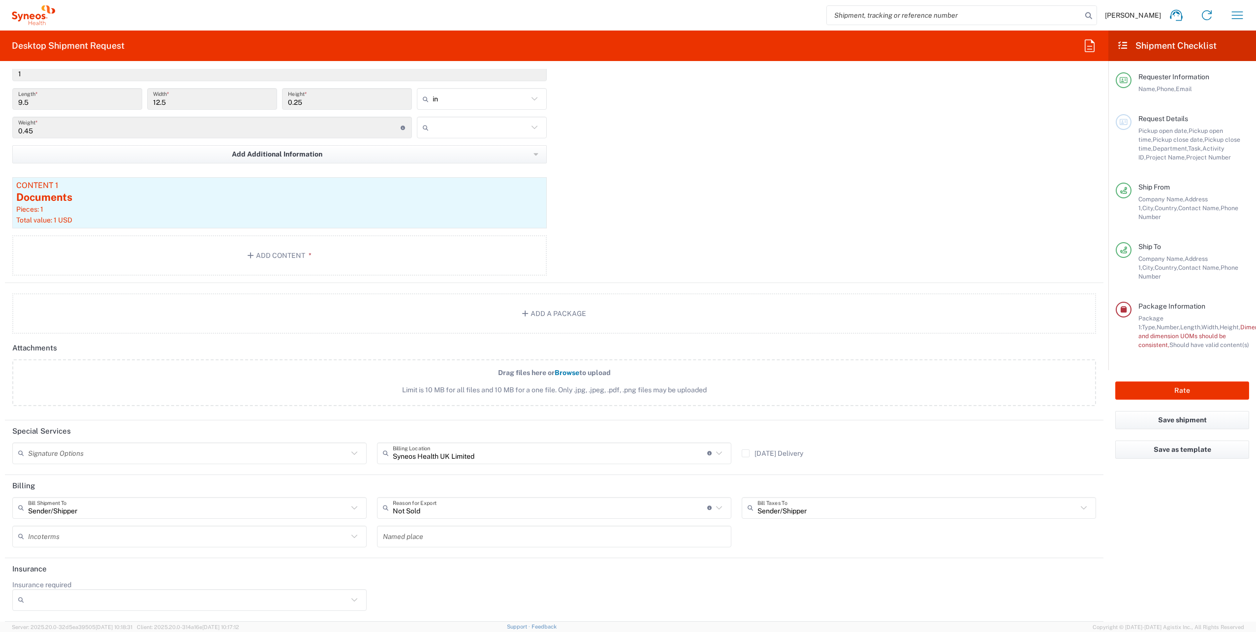
click at [45, 540] on input "text" at bounding box center [188, 535] width 320 height 17
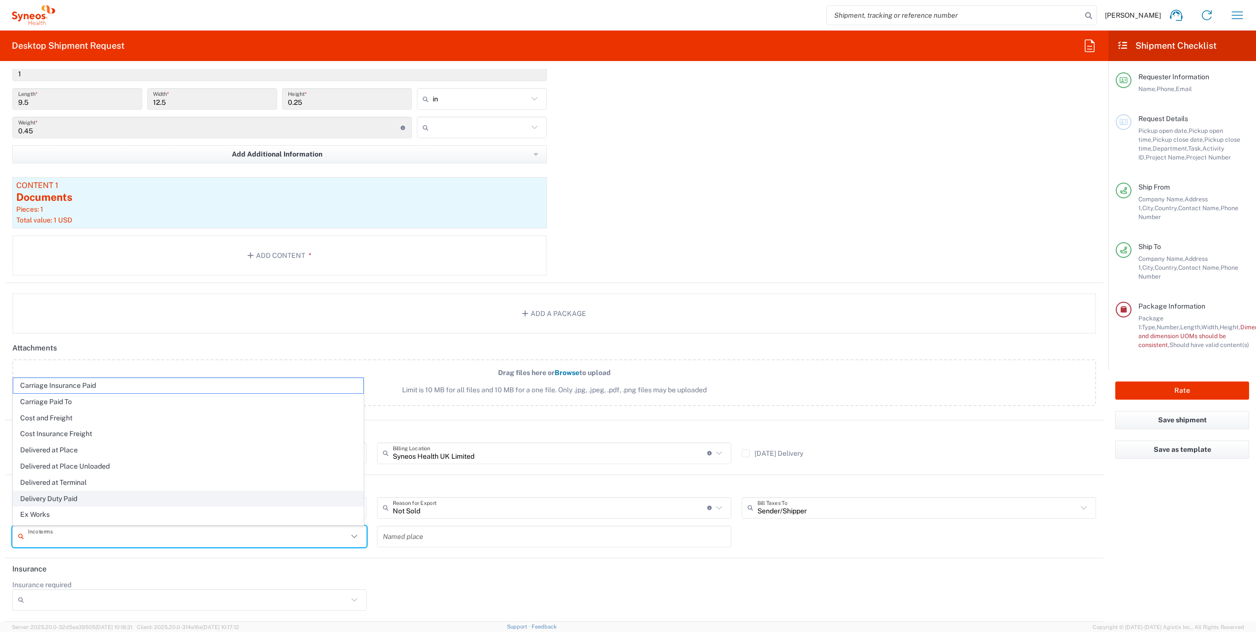
click at [70, 494] on span "Delivery Duty Paid" at bounding box center [188, 498] width 350 height 15
type input "Sender/Shipper"
type input "Delivery Duty Paid"
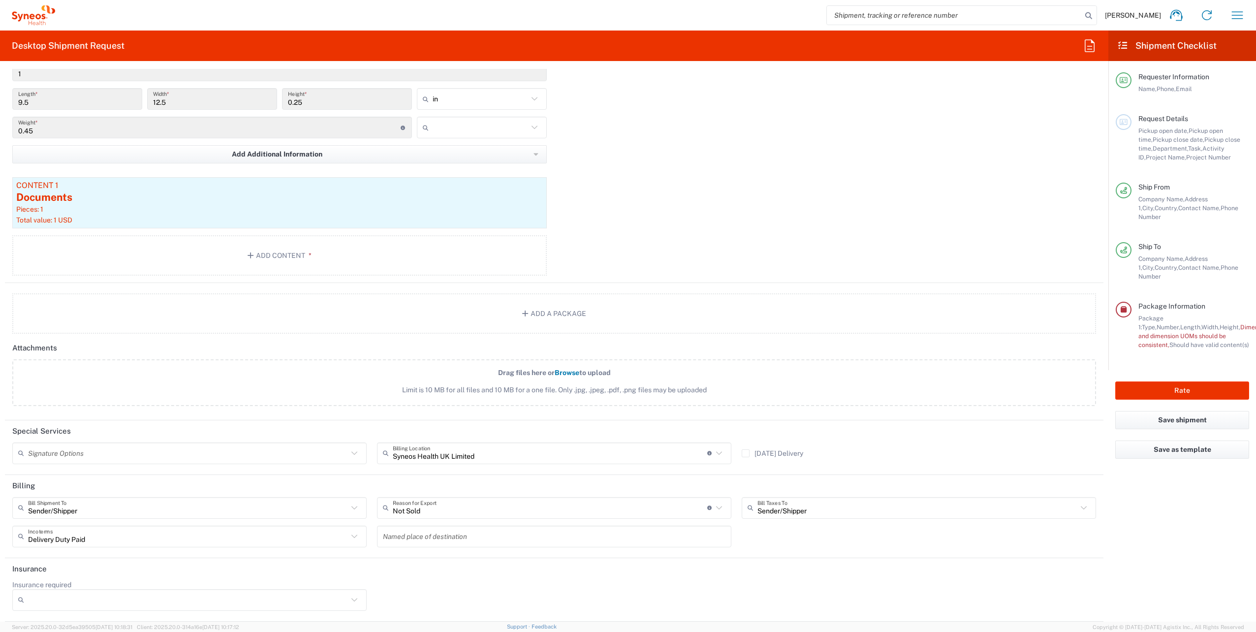
click at [468, 136] on div at bounding box center [482, 128] width 130 height 22
click at [462, 161] on span "lbs" at bounding box center [478, 164] width 127 height 15
type input "lbs"
click at [1166, 381] on button "Rate" at bounding box center [1182, 390] width 134 height 18
type input "8200 DEPARTMENTAL EXPENSE"
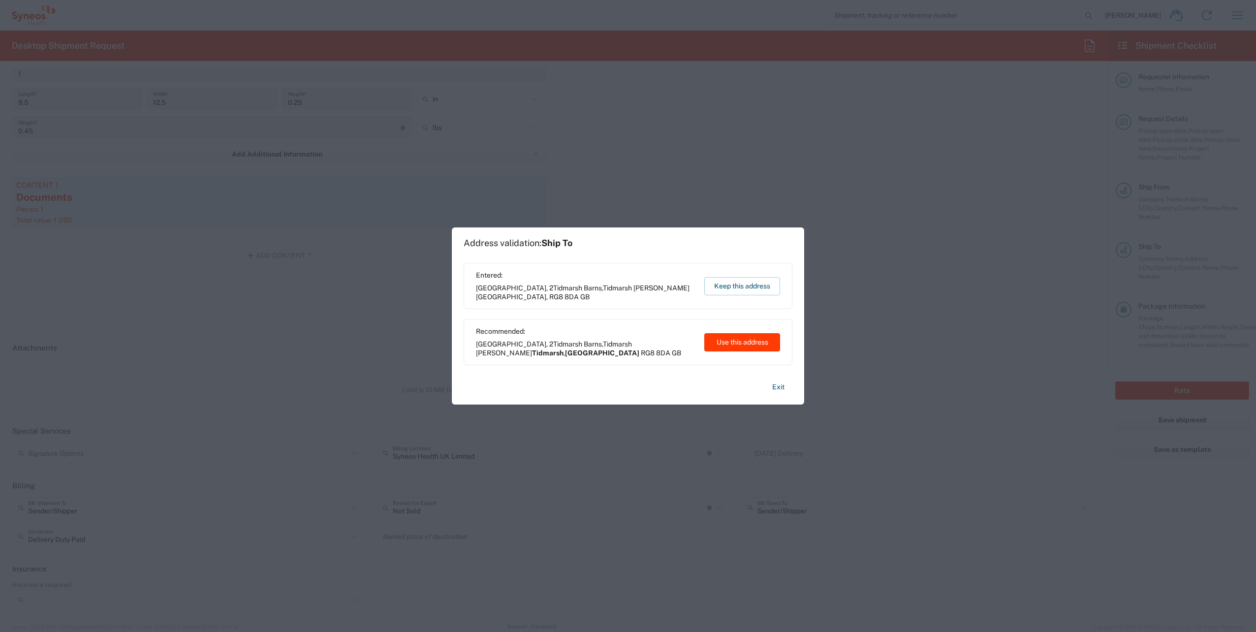
click at [742, 340] on button "Use this address" at bounding box center [742, 342] width 76 height 18
type input "Tidmarsh"
type input "England"
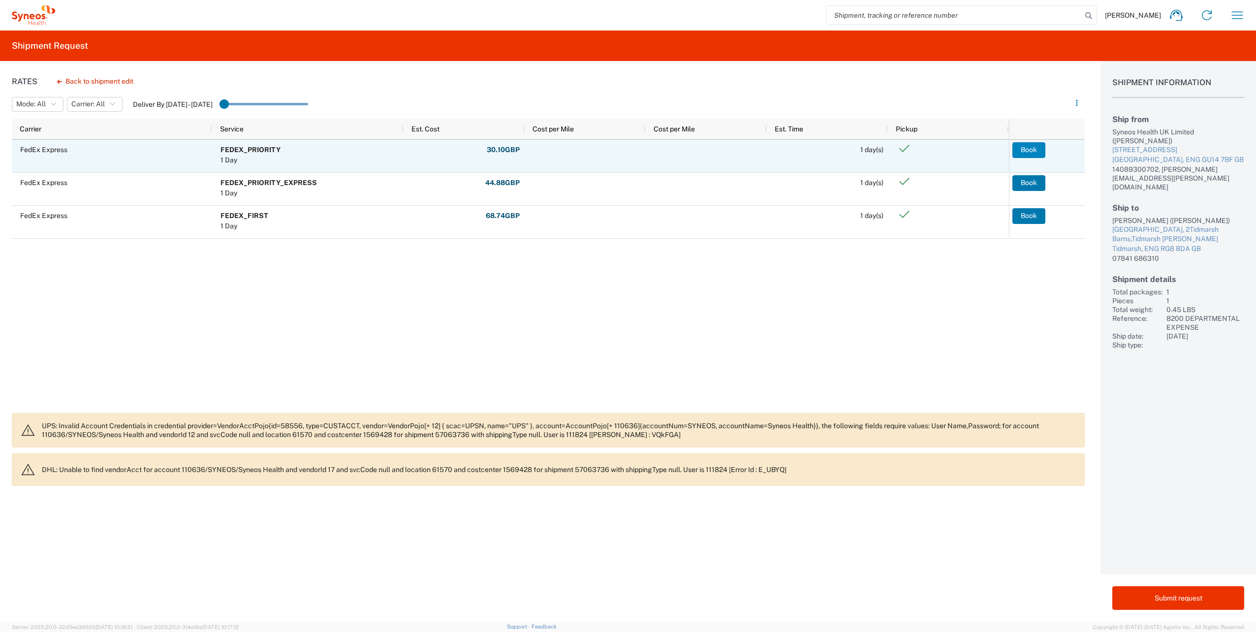
click at [1023, 152] on button "Book" at bounding box center [1028, 150] width 33 height 16
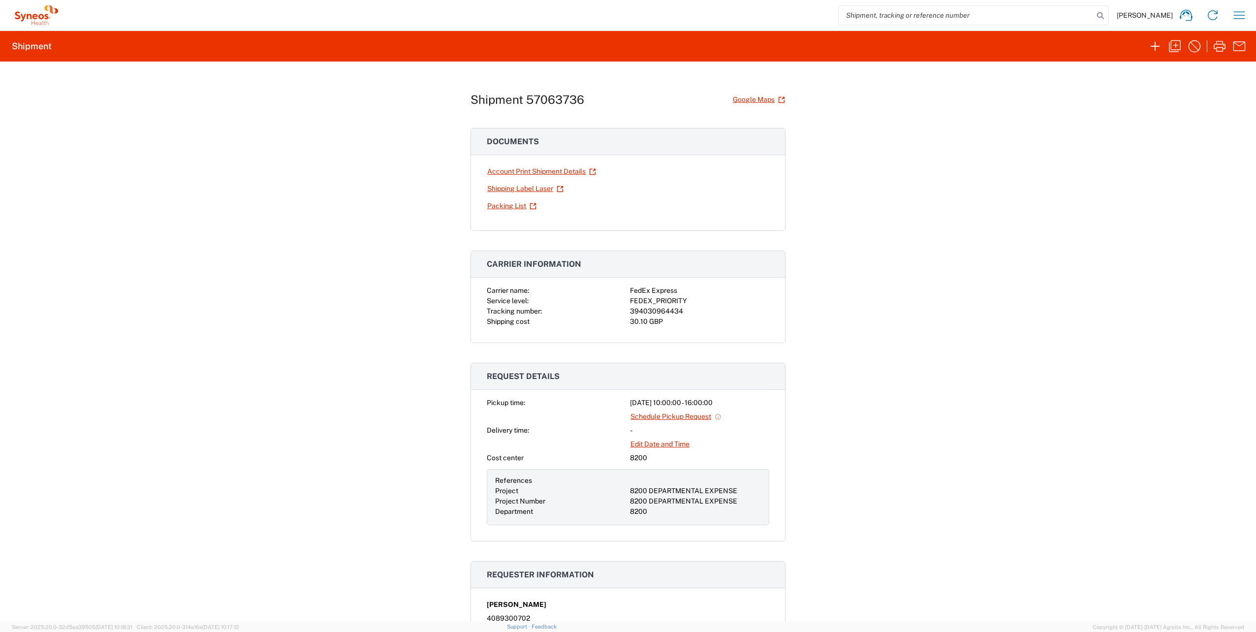
click at [375, 466] on div "Shipment 57063736 Google Maps Documents Account Print Shipment Details Shipping…" at bounding box center [628, 342] width 1256 height 560
click at [542, 188] on link "Shipping Label Laser" at bounding box center [525, 188] width 77 height 17
